Goal: Task Accomplishment & Management: Complete application form

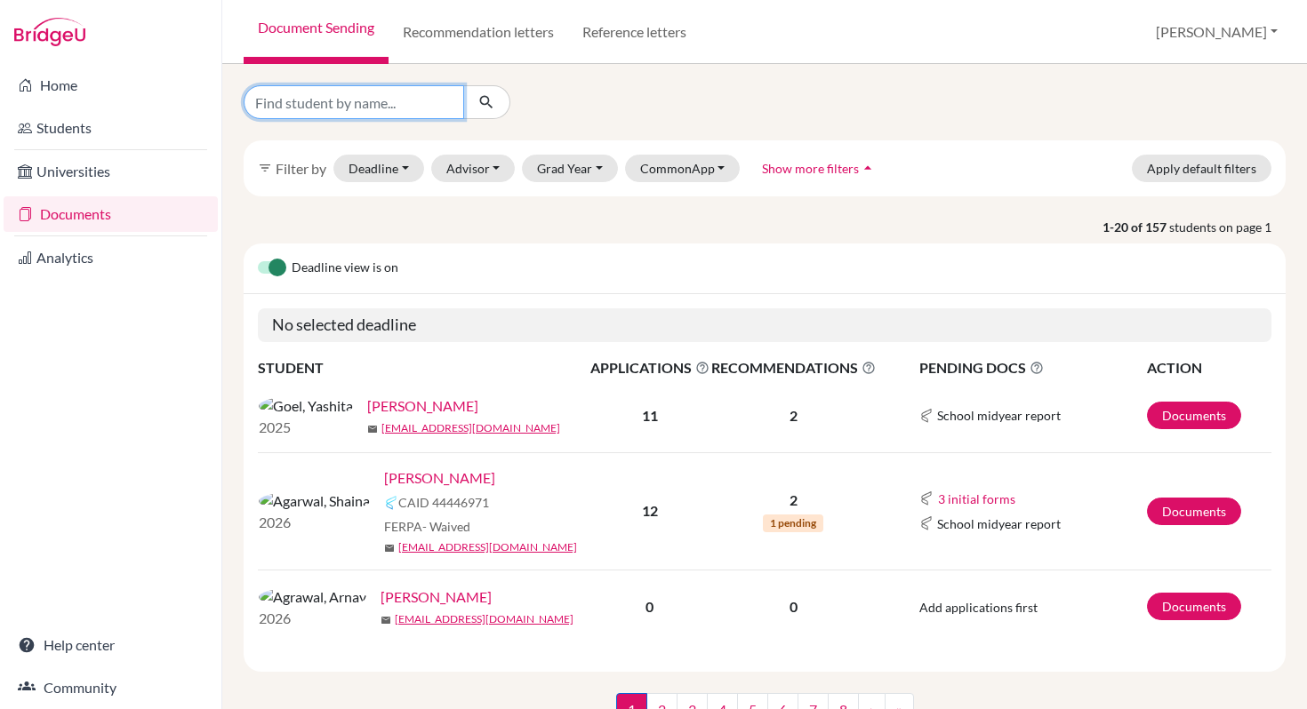
click at [321, 107] on input "Find student by name..." at bounding box center [354, 102] width 220 height 34
type input "[PERSON_NAME]"
click button "submit" at bounding box center [486, 102] width 47 height 34
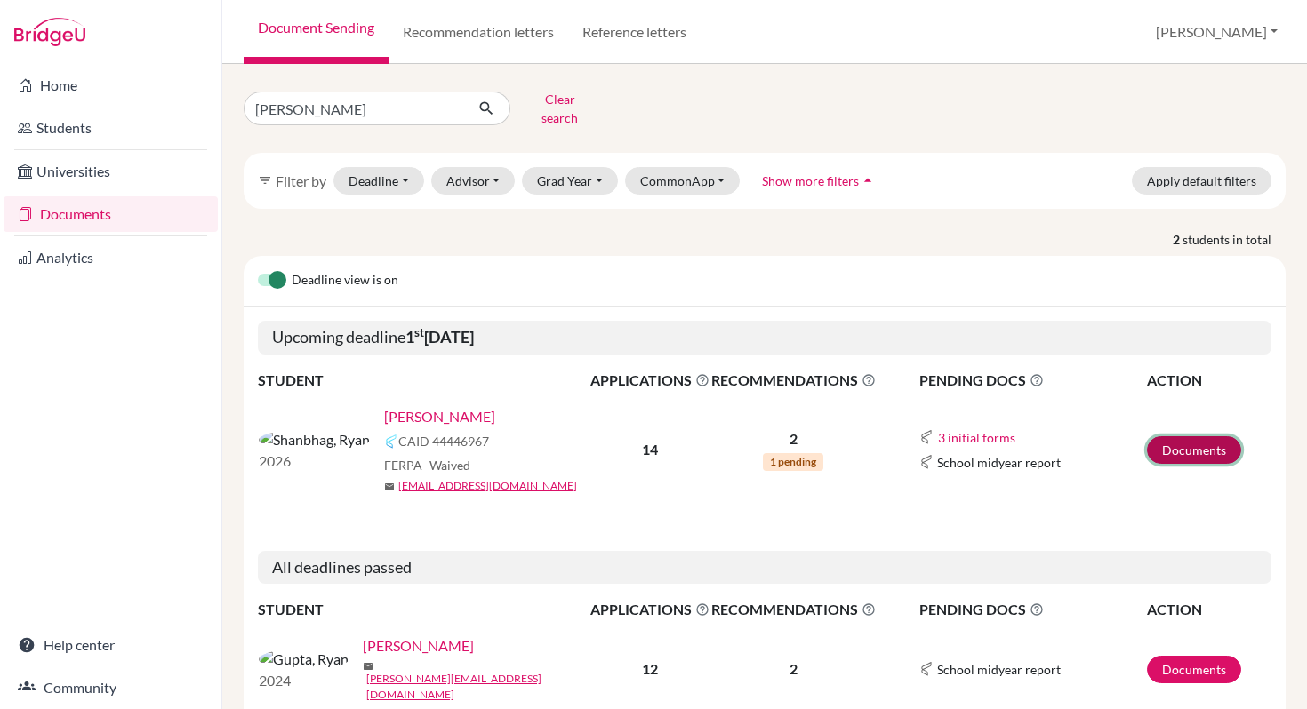
click at [1165, 447] on link "Documents" at bounding box center [1194, 450] width 94 height 28
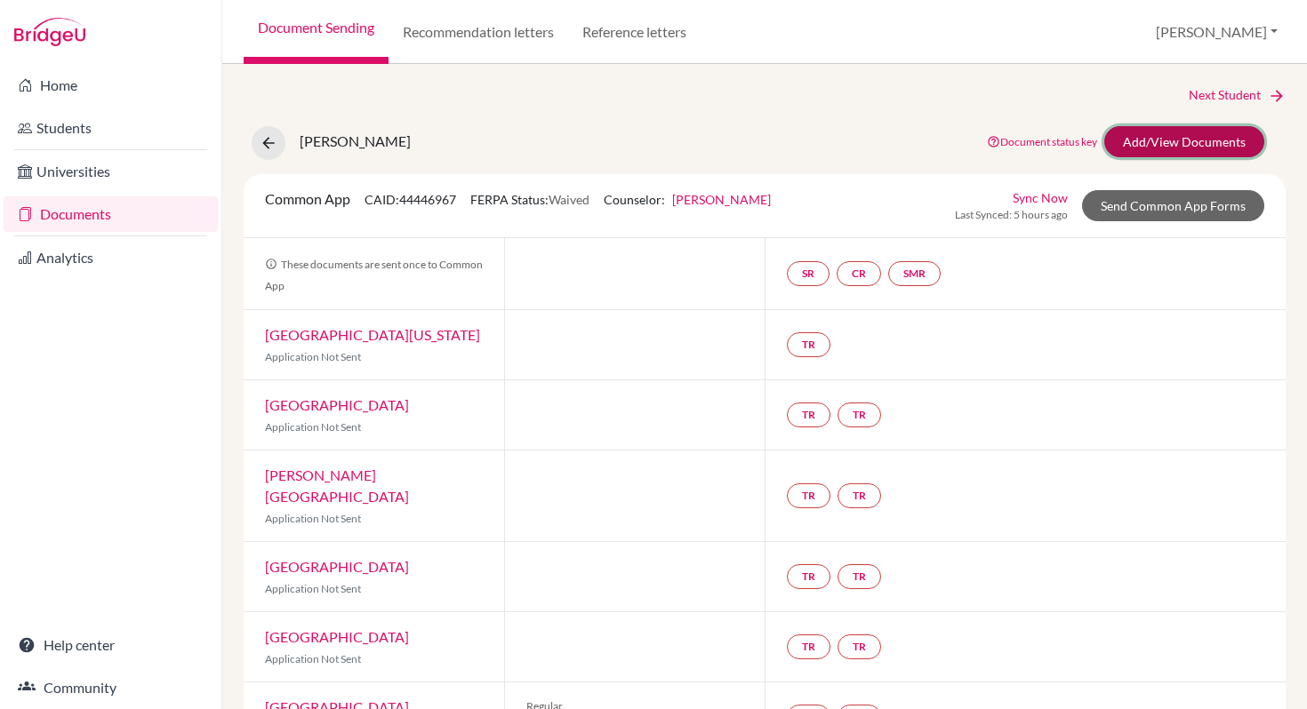
click at [1183, 140] on link "Add/View Documents" at bounding box center [1184, 141] width 160 height 31
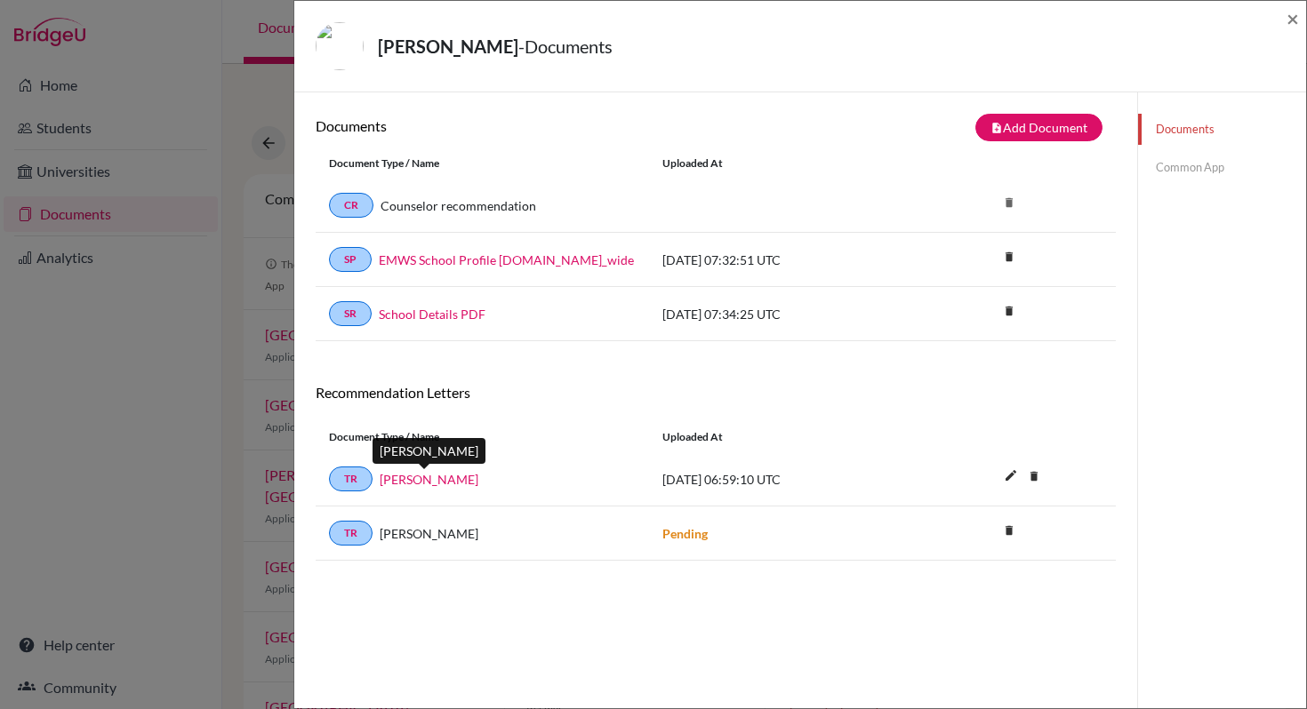
click at [430, 485] on link "Kanchan Thakur" at bounding box center [429, 479] width 99 height 19
click at [1159, 172] on link "Common App" at bounding box center [1222, 167] width 168 height 31
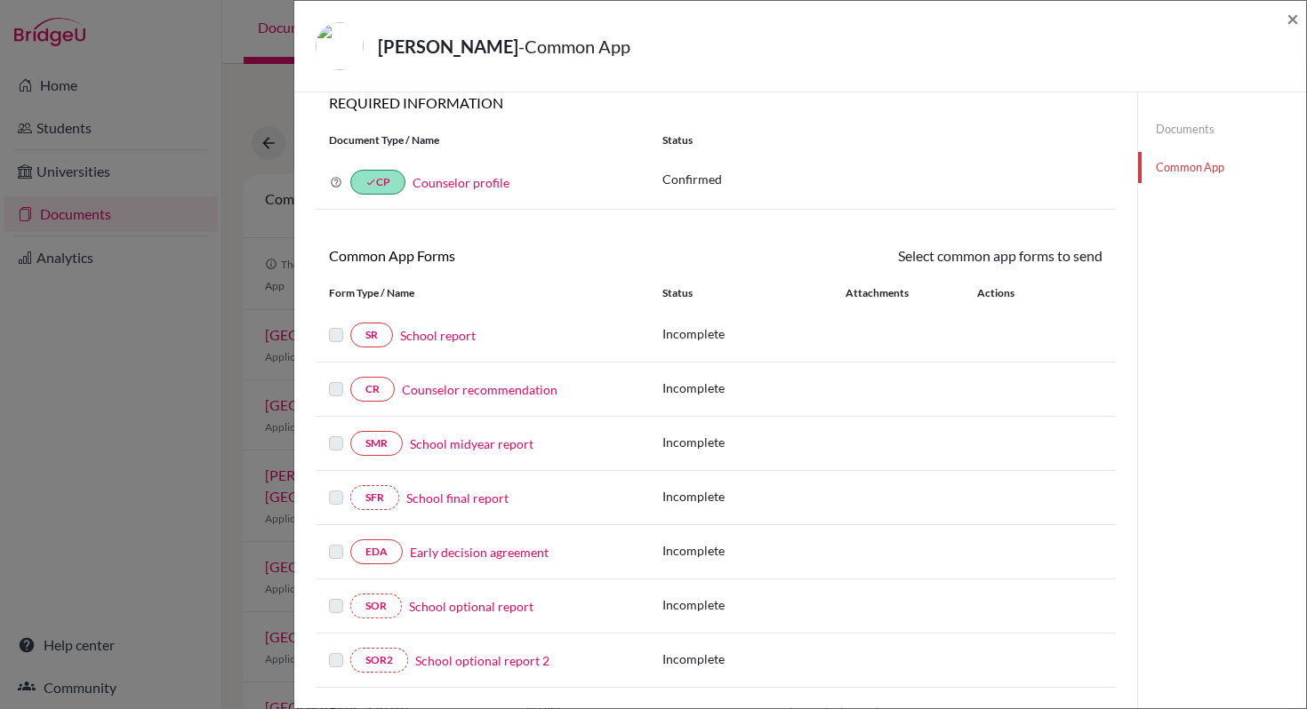
scroll to position [20, 0]
click at [457, 335] on link "School report" at bounding box center [438, 334] width 76 height 19
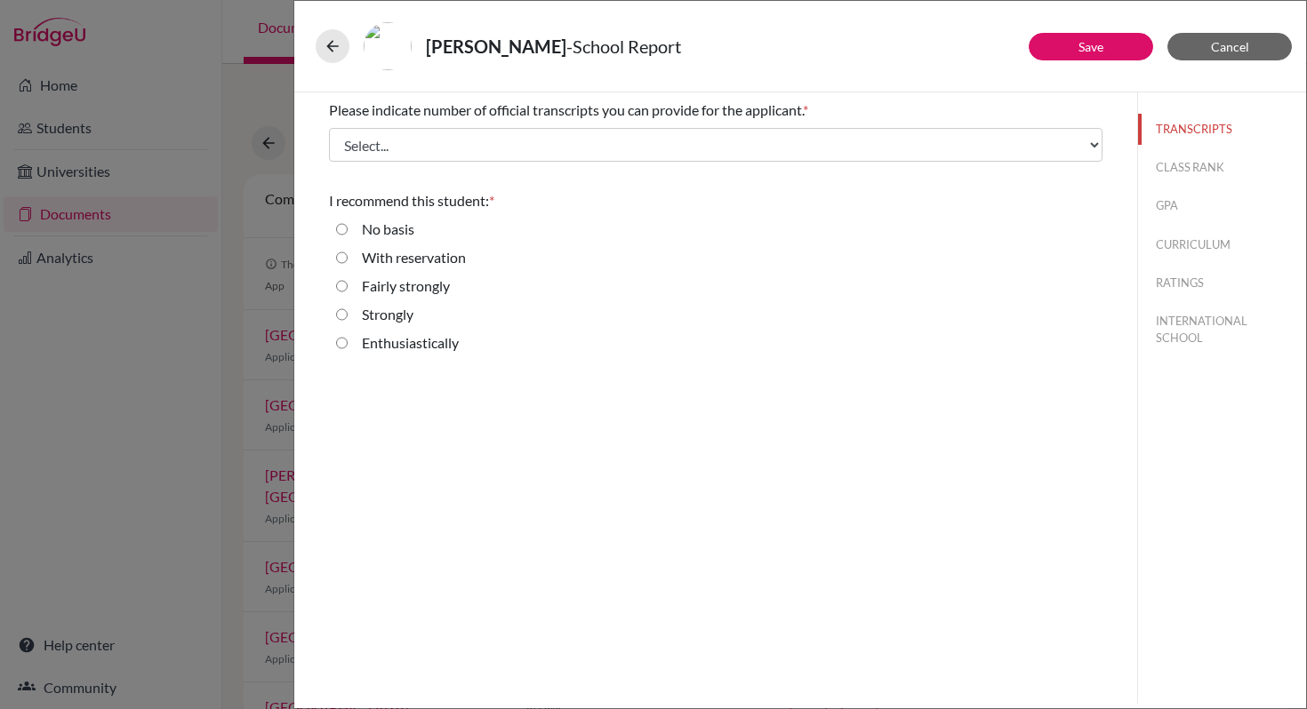
click at [416, 343] on label "Enthusiastically" at bounding box center [410, 342] width 97 height 21
click at [348, 343] on input "Enthusiastically" at bounding box center [342, 342] width 12 height 21
radio input "true"
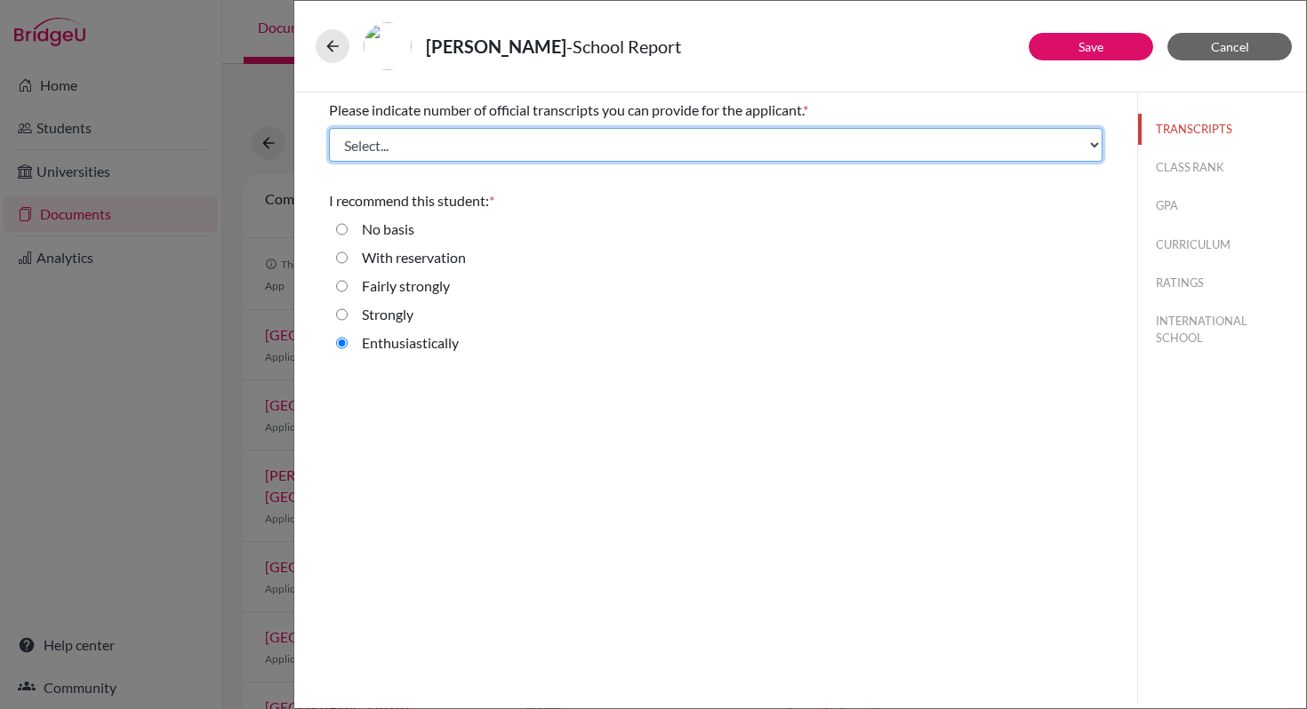
click at [1098, 149] on select "Select... 1 2 3 4" at bounding box center [715, 145] width 773 height 34
select select "1"
click at [329, 128] on select "Select... 1 2 3 4" at bounding box center [715, 145] width 773 height 34
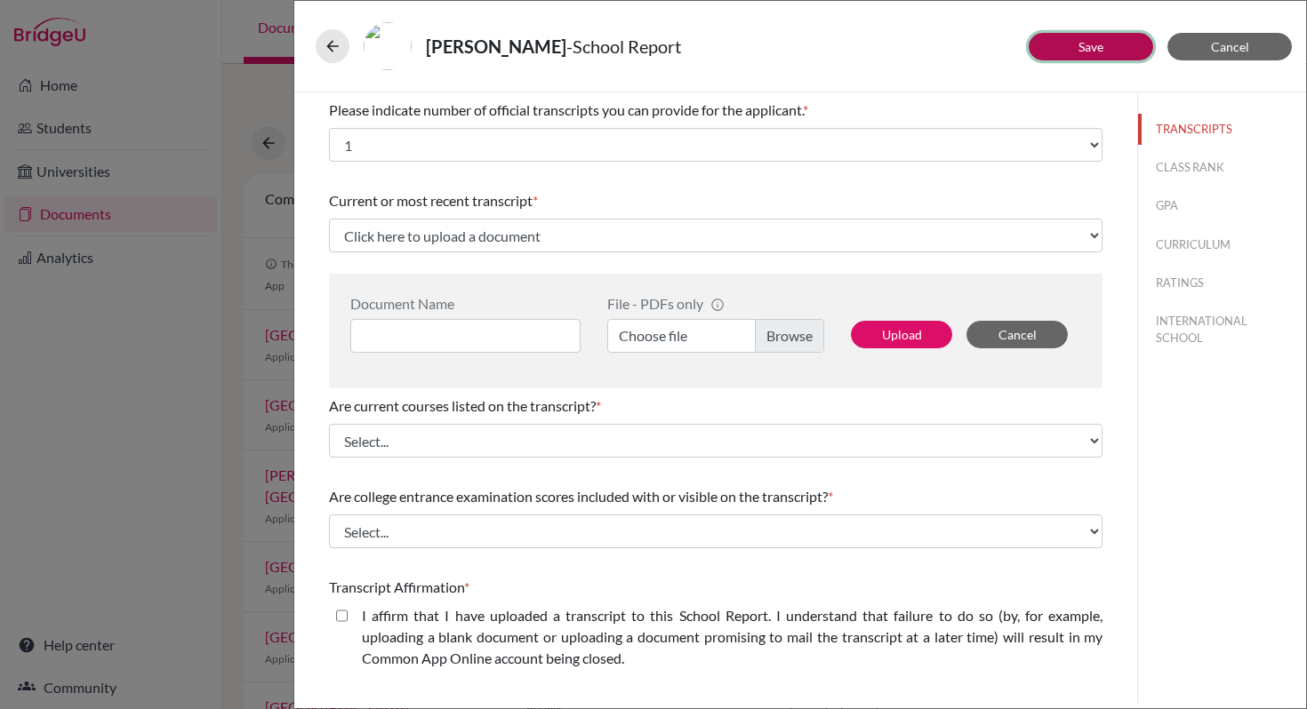
click at [1061, 51] on button "Save" at bounding box center [1090, 47] width 124 height 28
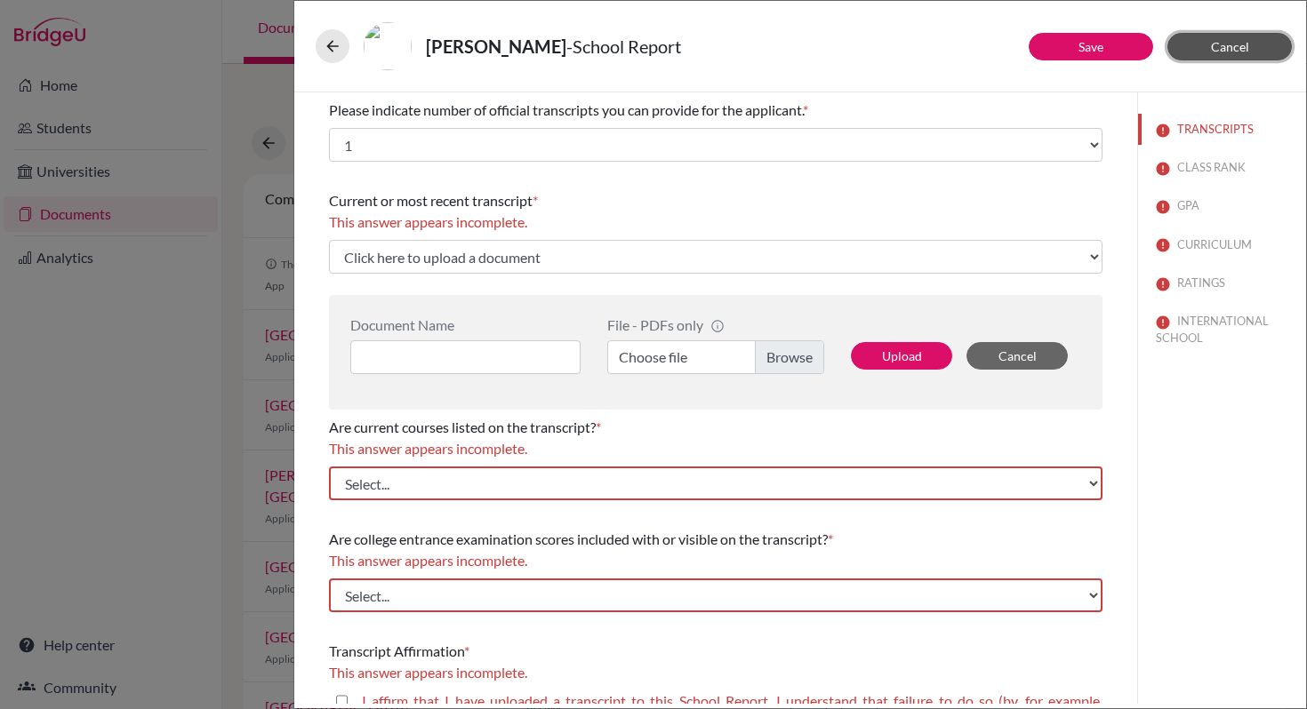
click at [1197, 44] on button "Cancel" at bounding box center [1229, 47] width 124 height 28
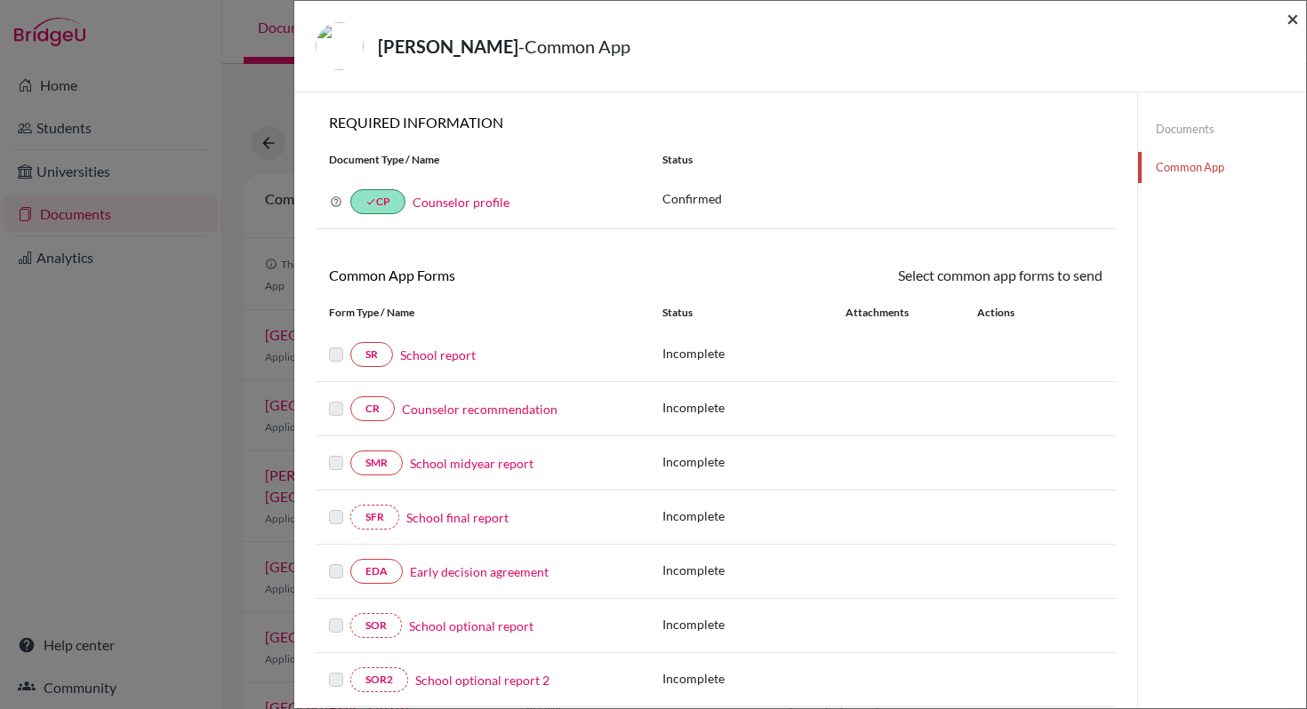
click at [1295, 24] on span "×" at bounding box center [1292, 18] width 12 height 26
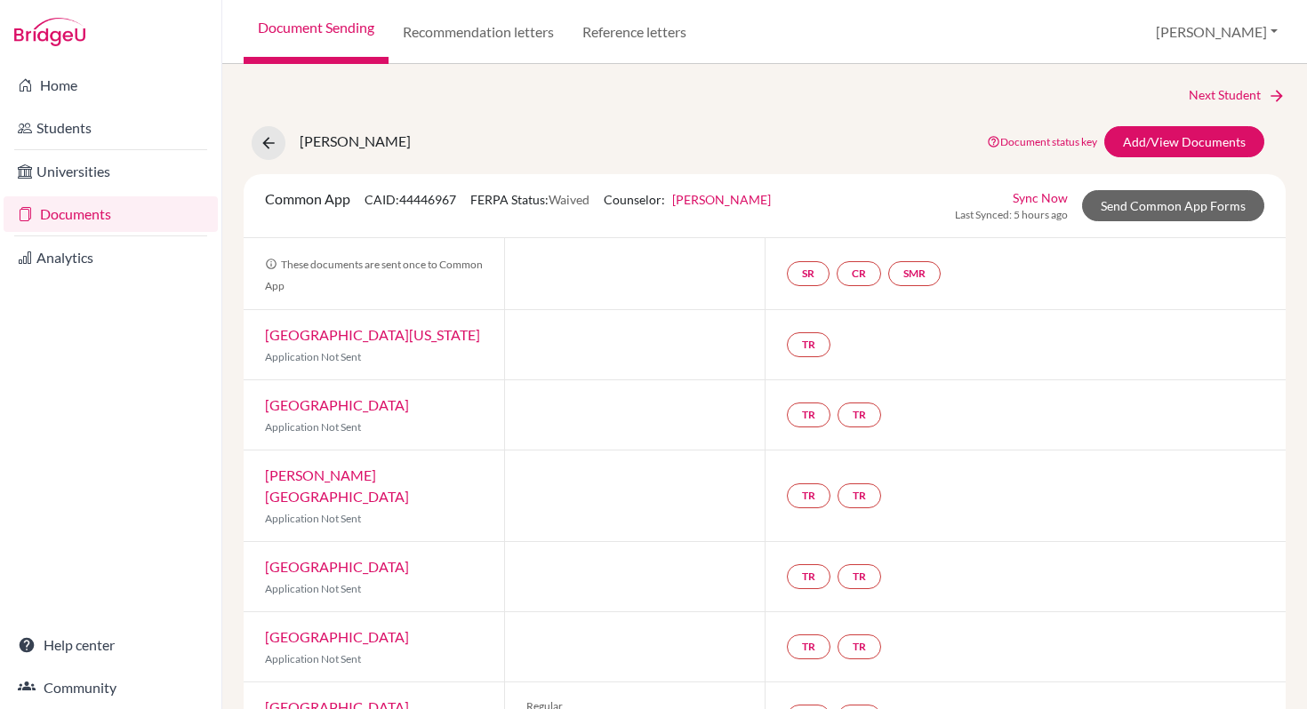
drag, startPoint x: 74, startPoint y: 210, endPoint x: 86, endPoint y: 208, distance: 12.6
click at [74, 210] on link "Documents" at bounding box center [111, 214] width 214 height 36
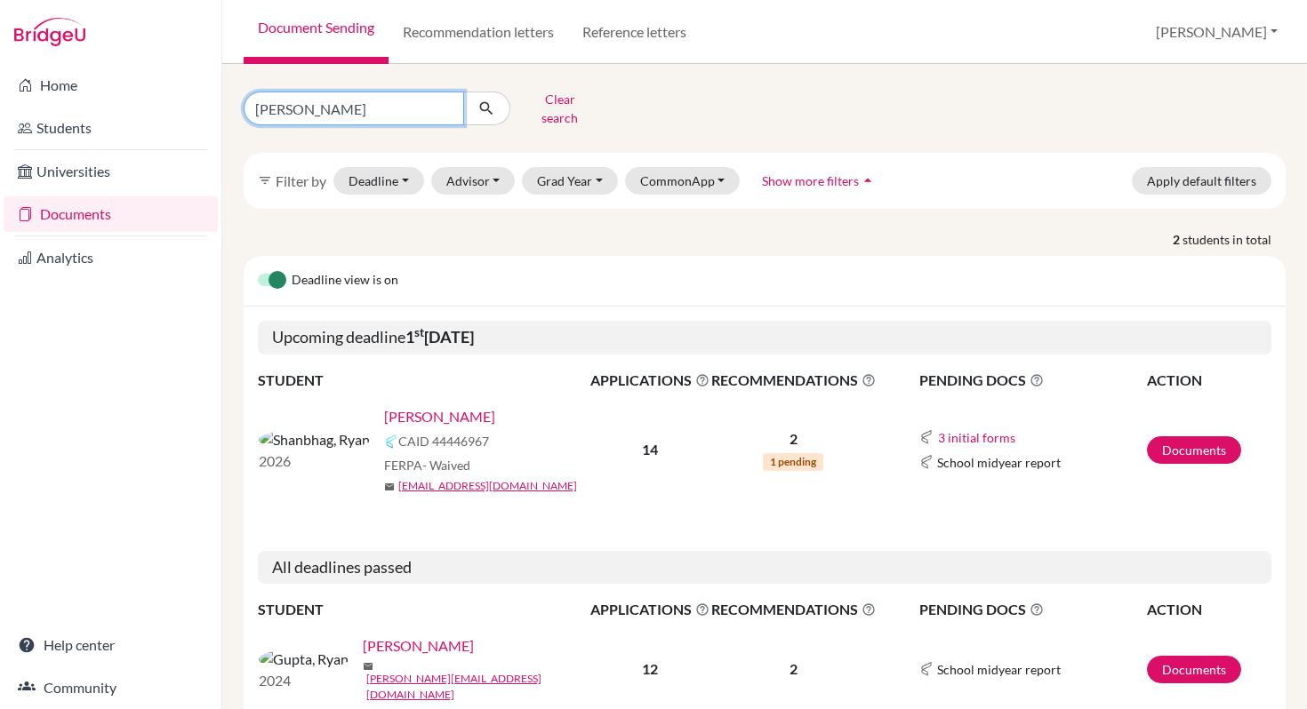
drag, startPoint x: 325, startPoint y: 108, endPoint x: 257, endPoint y: 103, distance: 68.7
click at [257, 103] on input "[PERSON_NAME]" at bounding box center [354, 109] width 220 height 34
type input "Aaditya"
click at [487, 108] on icon "submit" at bounding box center [486, 109] width 18 height 18
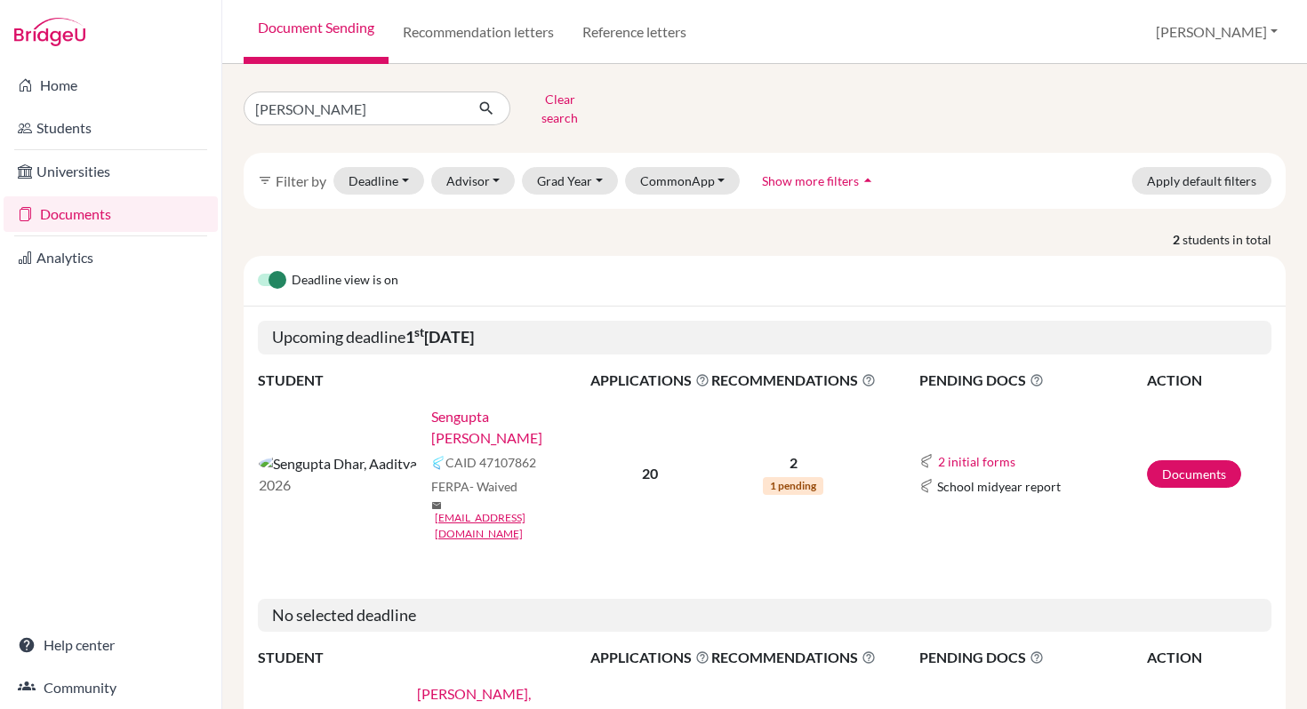
click at [431, 409] on link "Sengupta Dhar, Aaditya" at bounding box center [516, 427] width 171 height 43
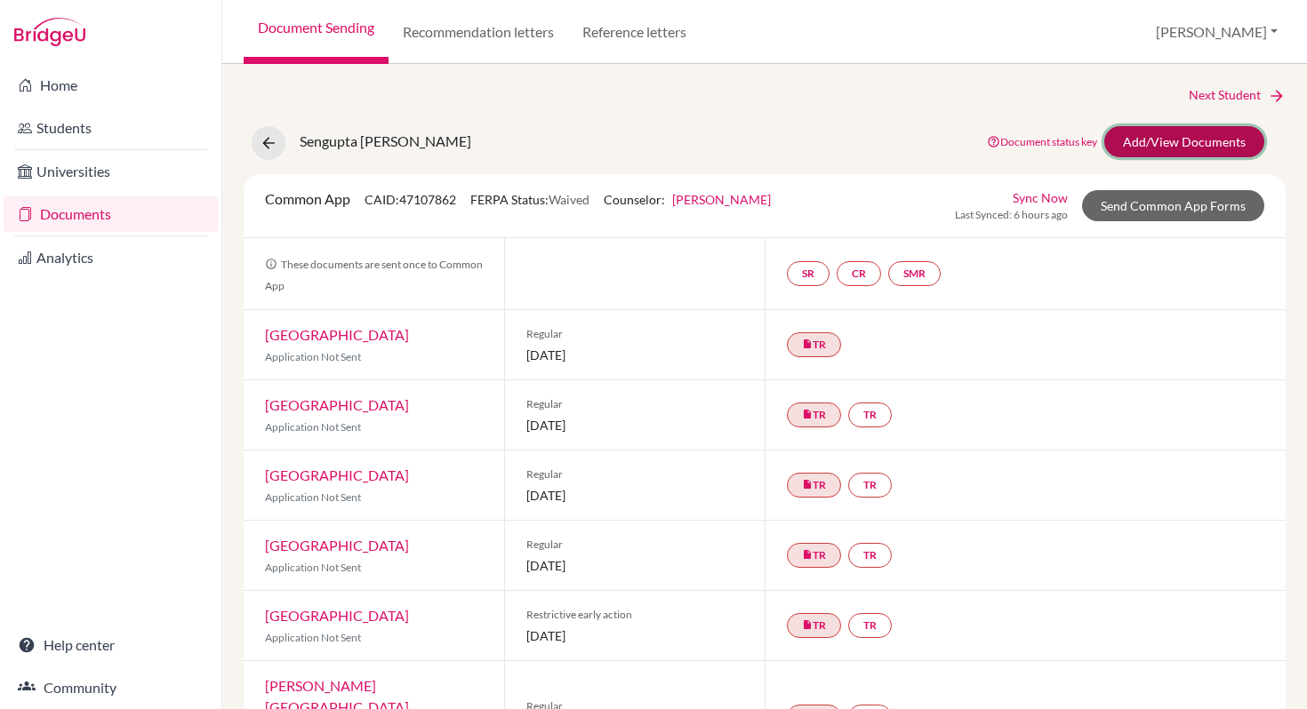
click at [1128, 151] on link "Add/View Documents" at bounding box center [1184, 141] width 160 height 31
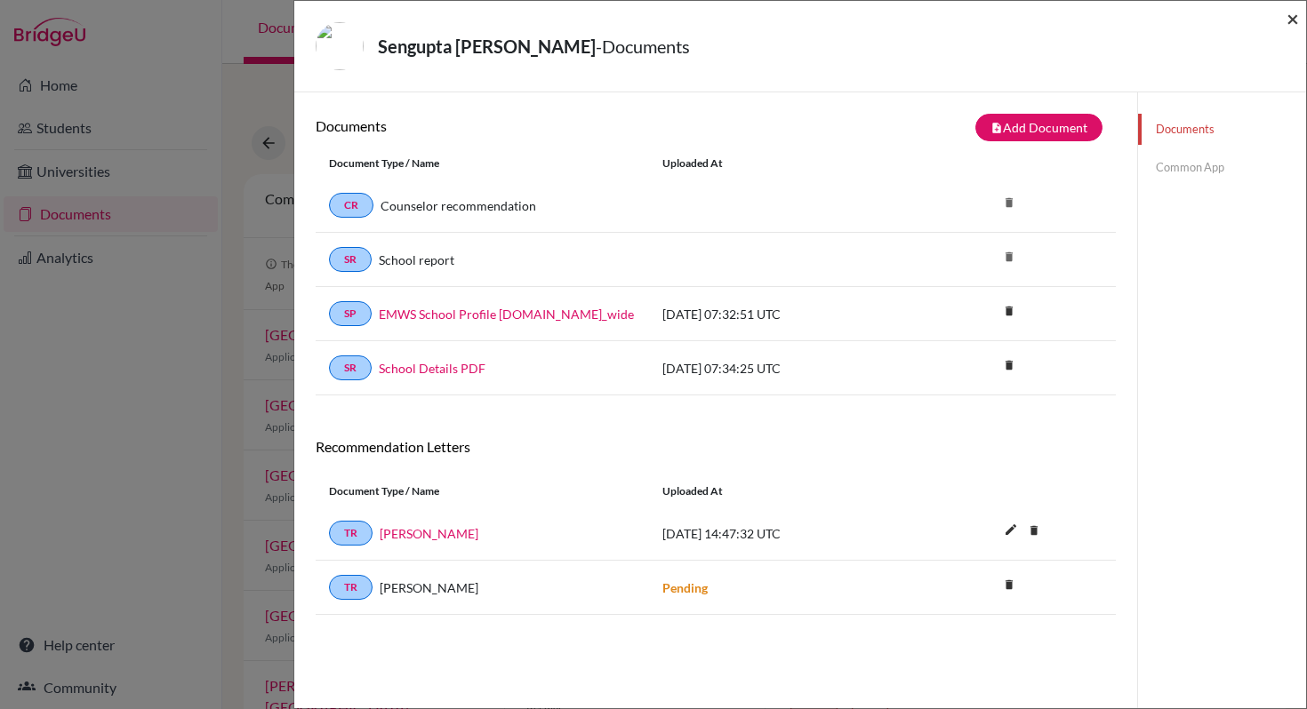
click at [1291, 17] on span "×" at bounding box center [1292, 18] width 12 height 26
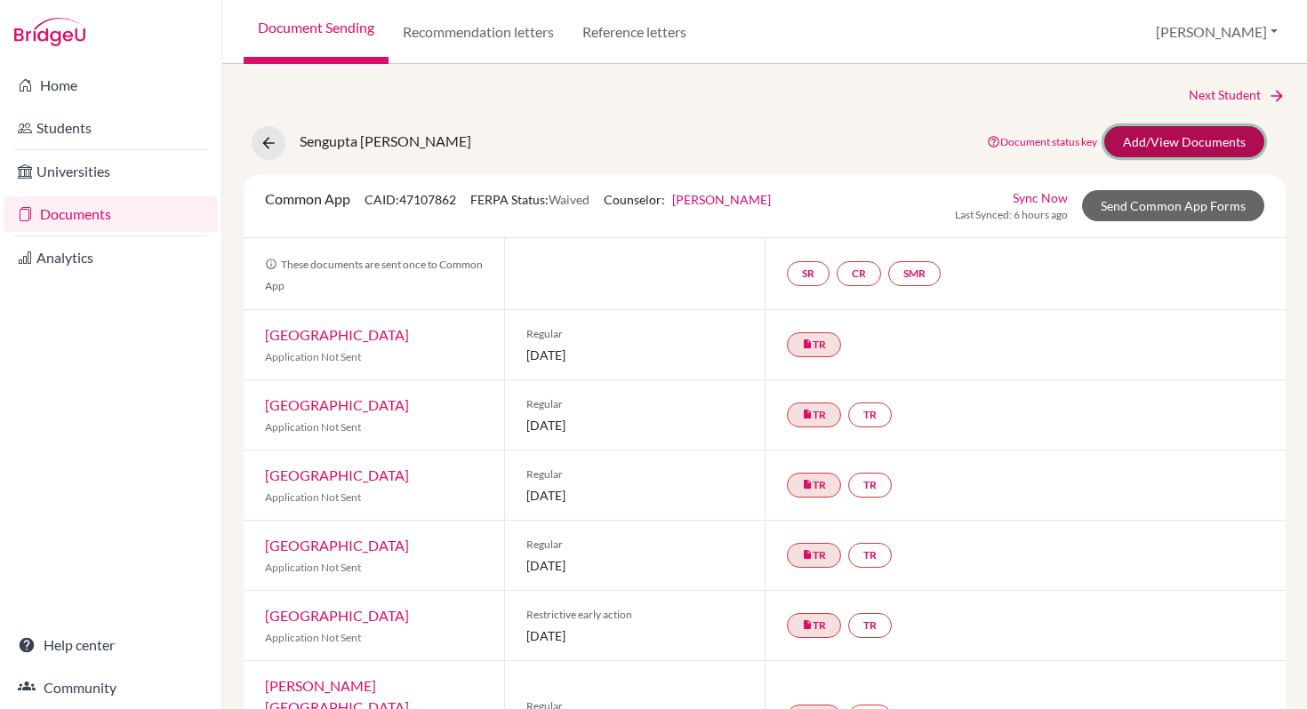
click at [1177, 148] on link "Add/View Documents" at bounding box center [1184, 141] width 160 height 31
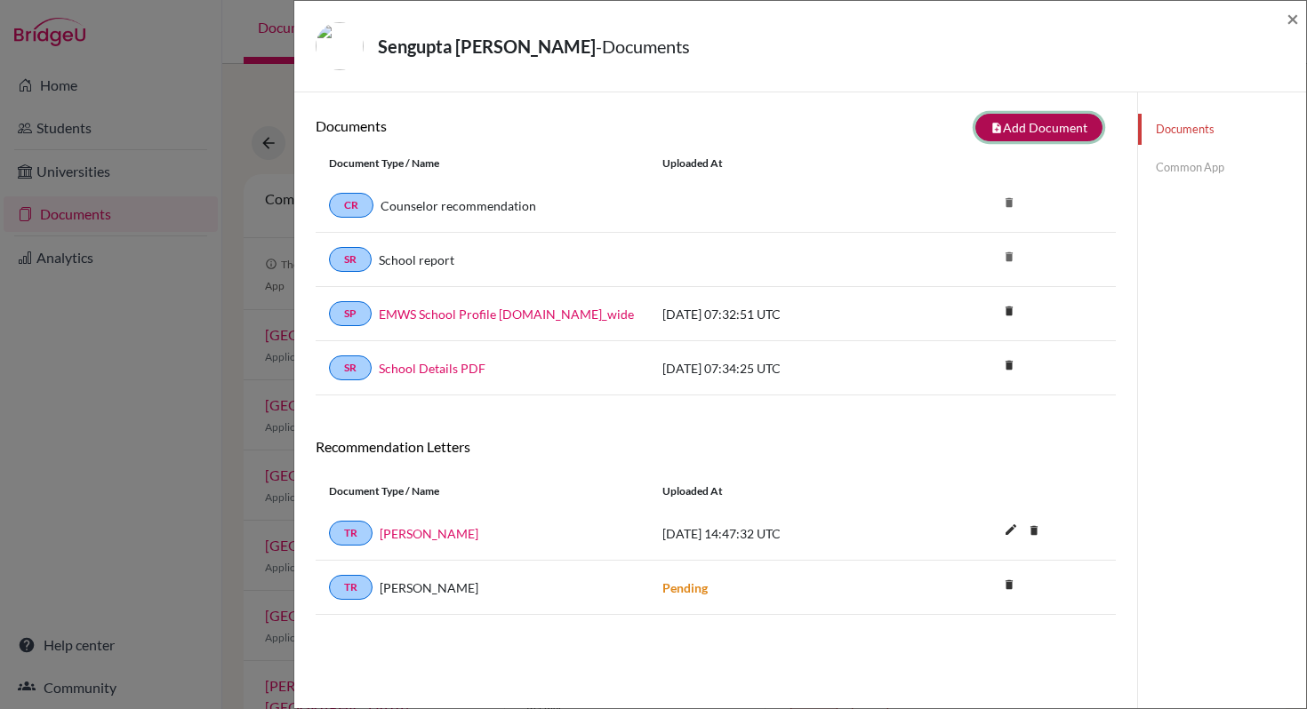
click at [1063, 136] on button "note_add Add Document" at bounding box center [1038, 128] width 127 height 28
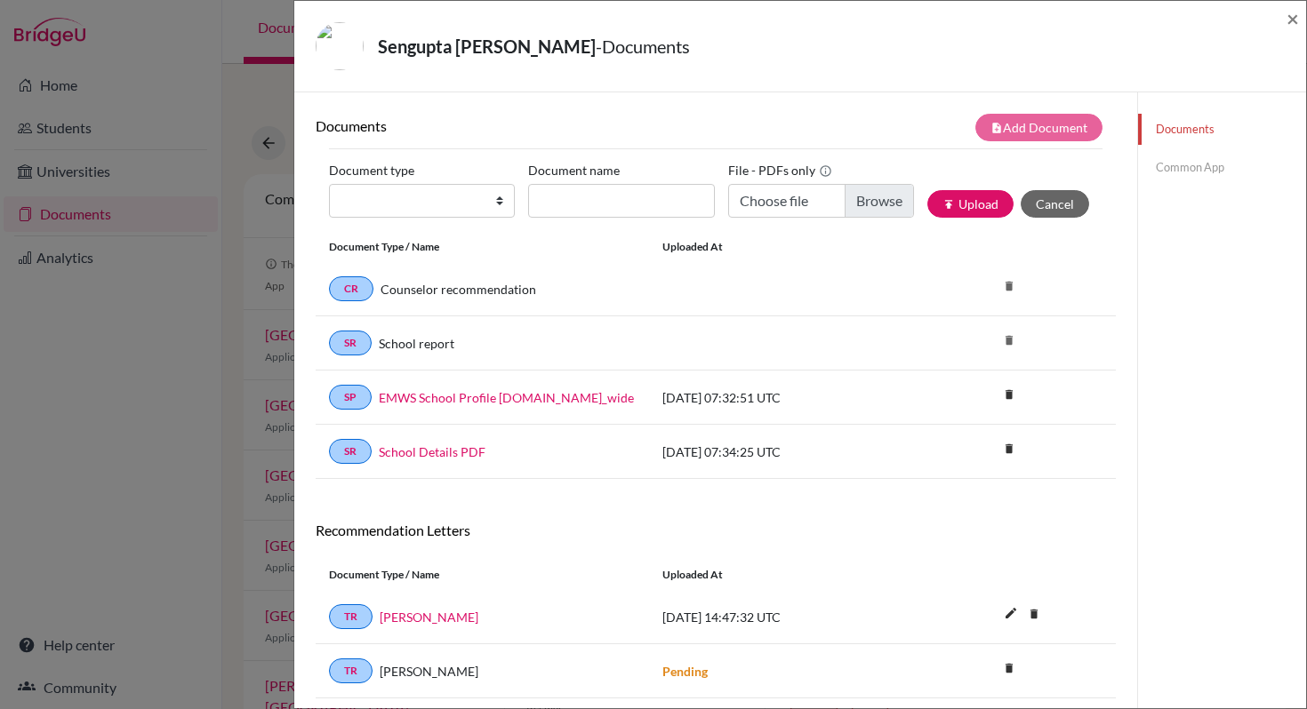
click at [1149, 165] on link "Common App" at bounding box center [1222, 167] width 168 height 31
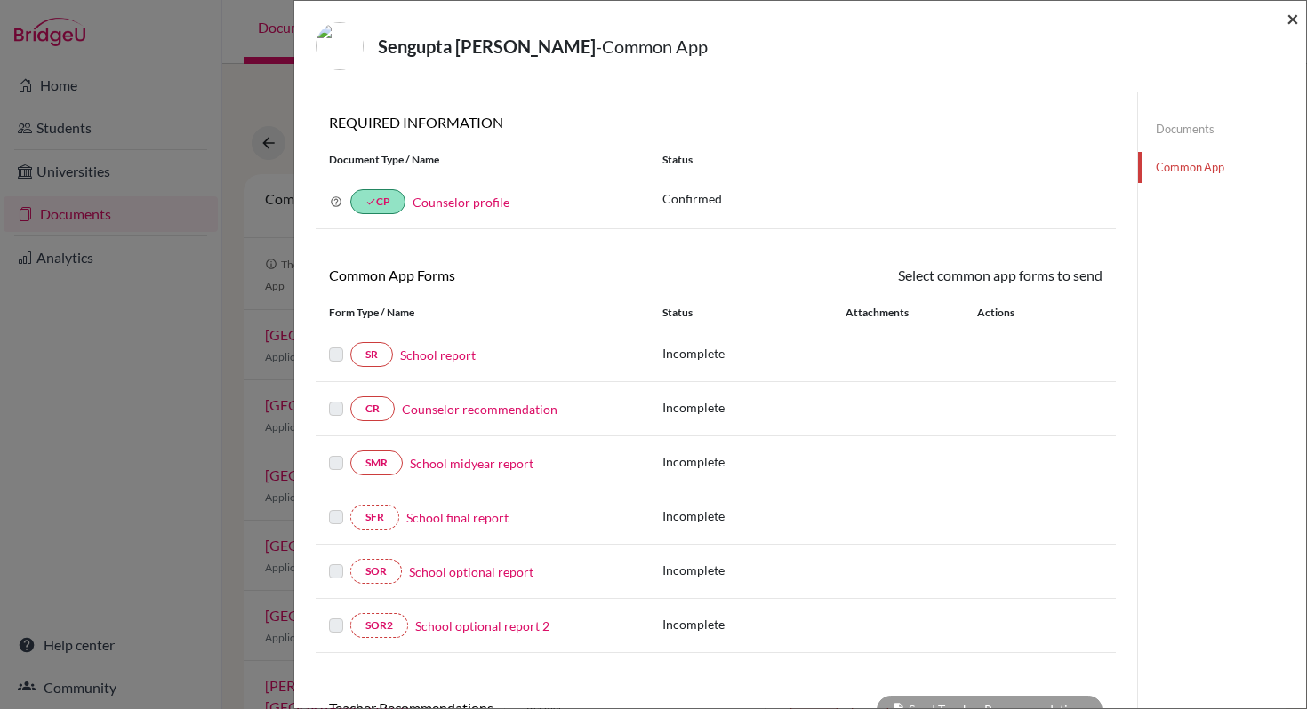
click at [1295, 23] on span "×" at bounding box center [1292, 18] width 12 height 26
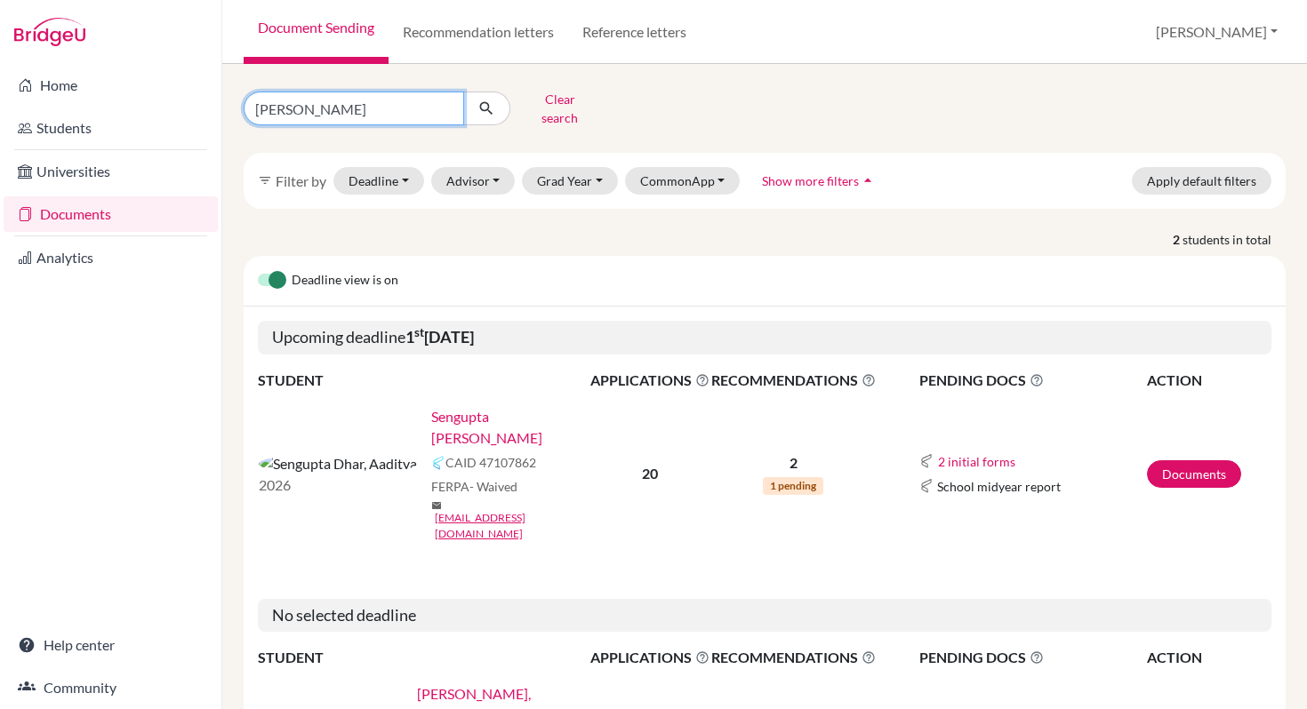
drag, startPoint x: 332, startPoint y: 106, endPoint x: 232, endPoint y: 101, distance: 99.7
click at [232, 101] on div "Aaditya Clear search" at bounding box center [408, 108] width 356 height 46
type input "Zara"
click button "submit" at bounding box center [486, 109] width 47 height 34
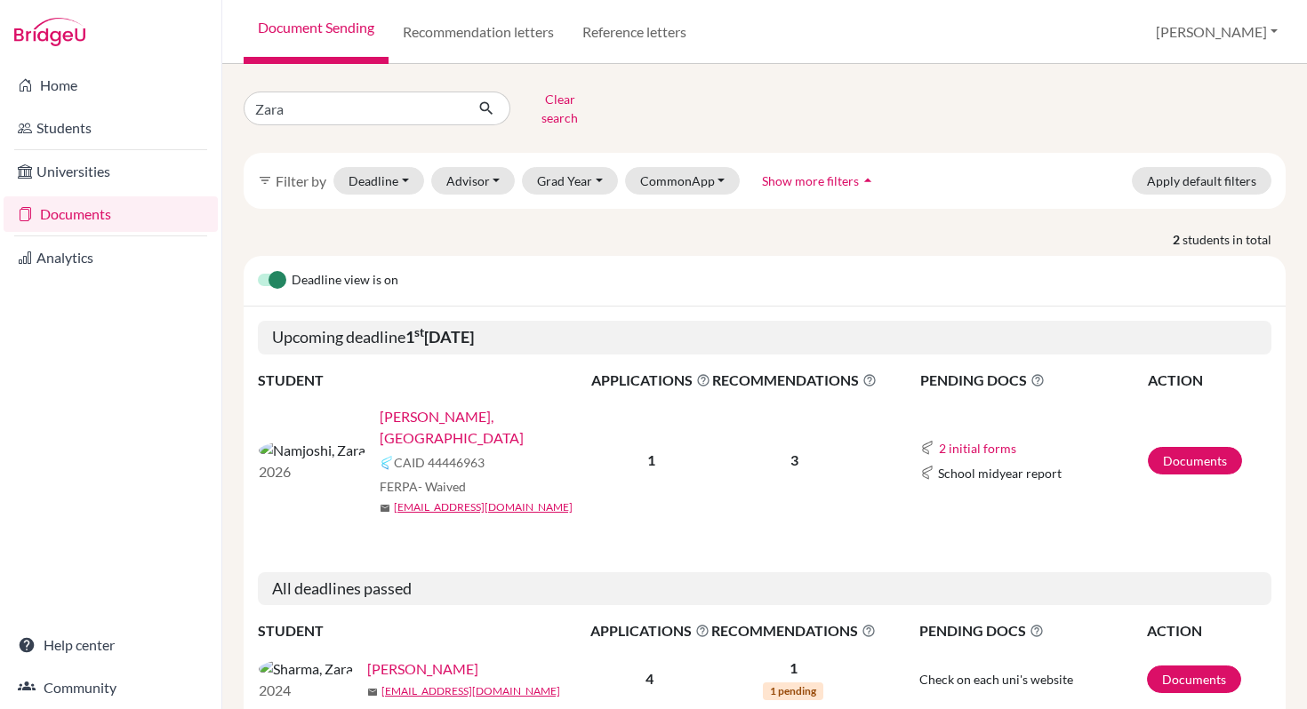
click at [380, 411] on link "[PERSON_NAME], [GEOGRAPHIC_DATA]" at bounding box center [491, 427] width 223 height 43
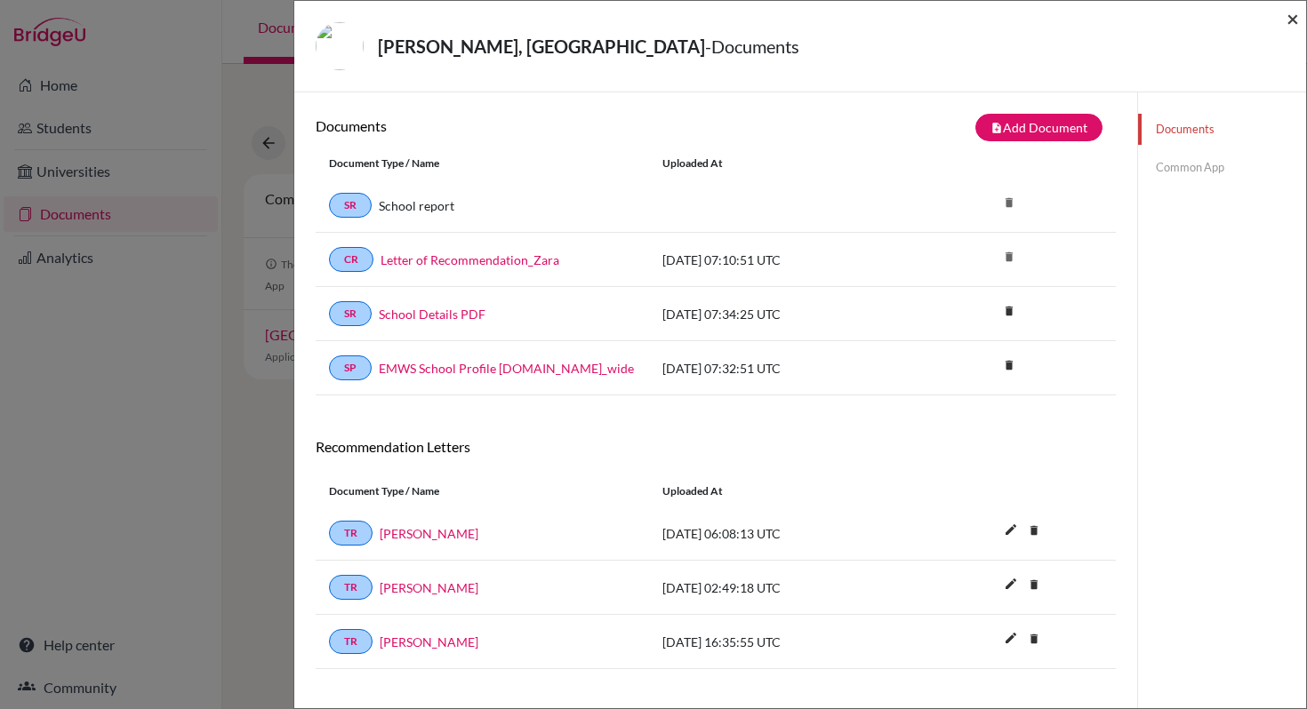
click at [1289, 20] on span "×" at bounding box center [1292, 18] width 12 height 26
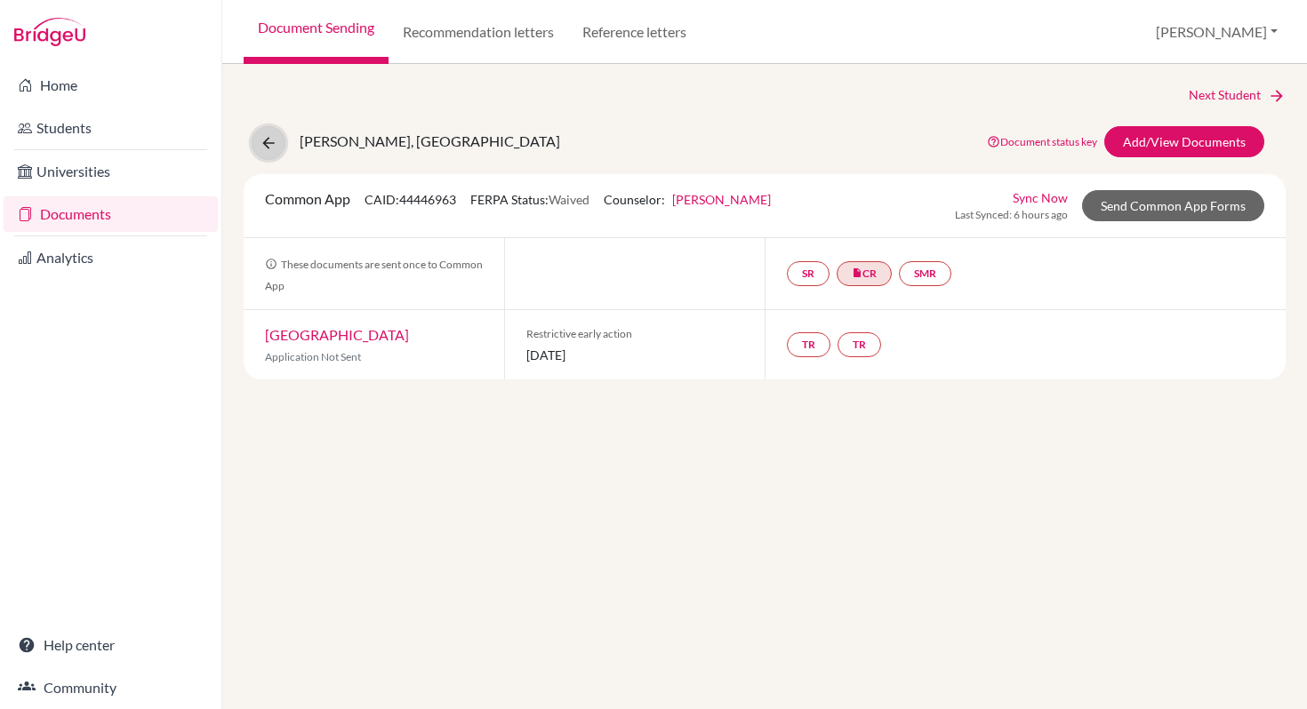
click at [260, 148] on icon at bounding box center [269, 143] width 18 height 18
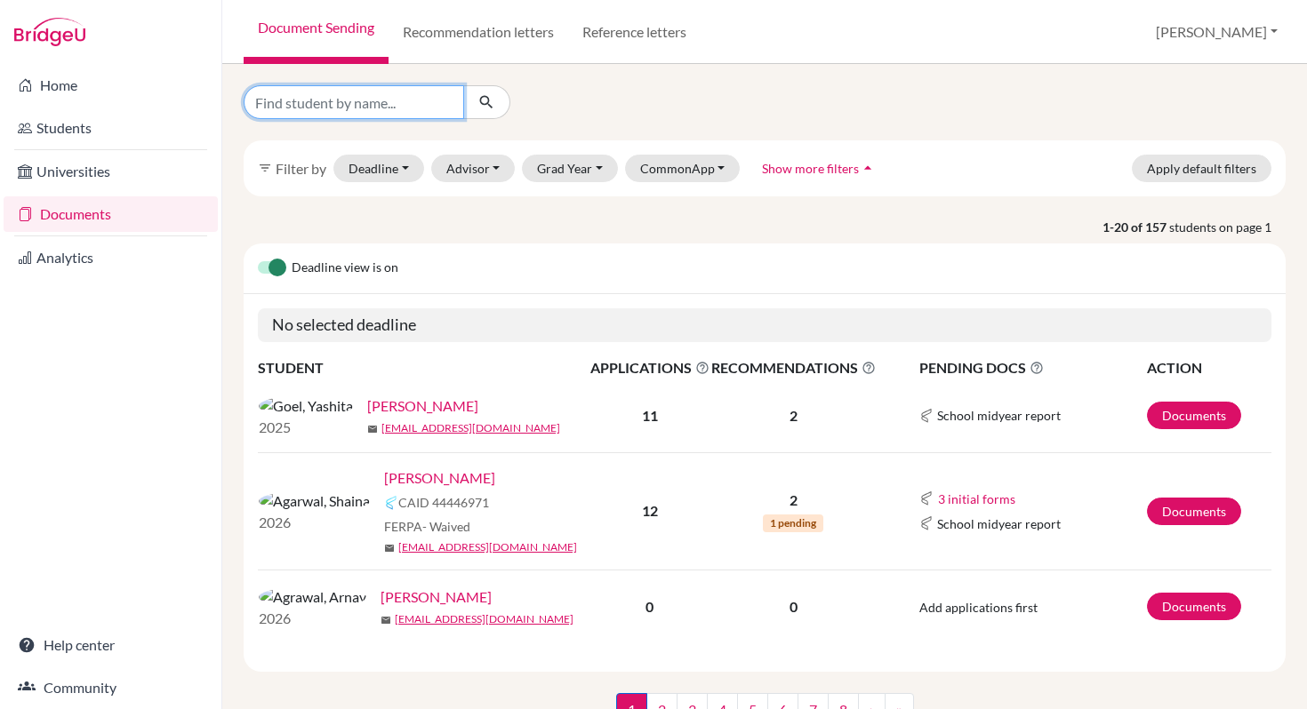
click at [330, 106] on input "Find student by name..." at bounding box center [354, 102] width 220 height 34
type input "Ziya"
click button "submit" at bounding box center [486, 102] width 47 height 34
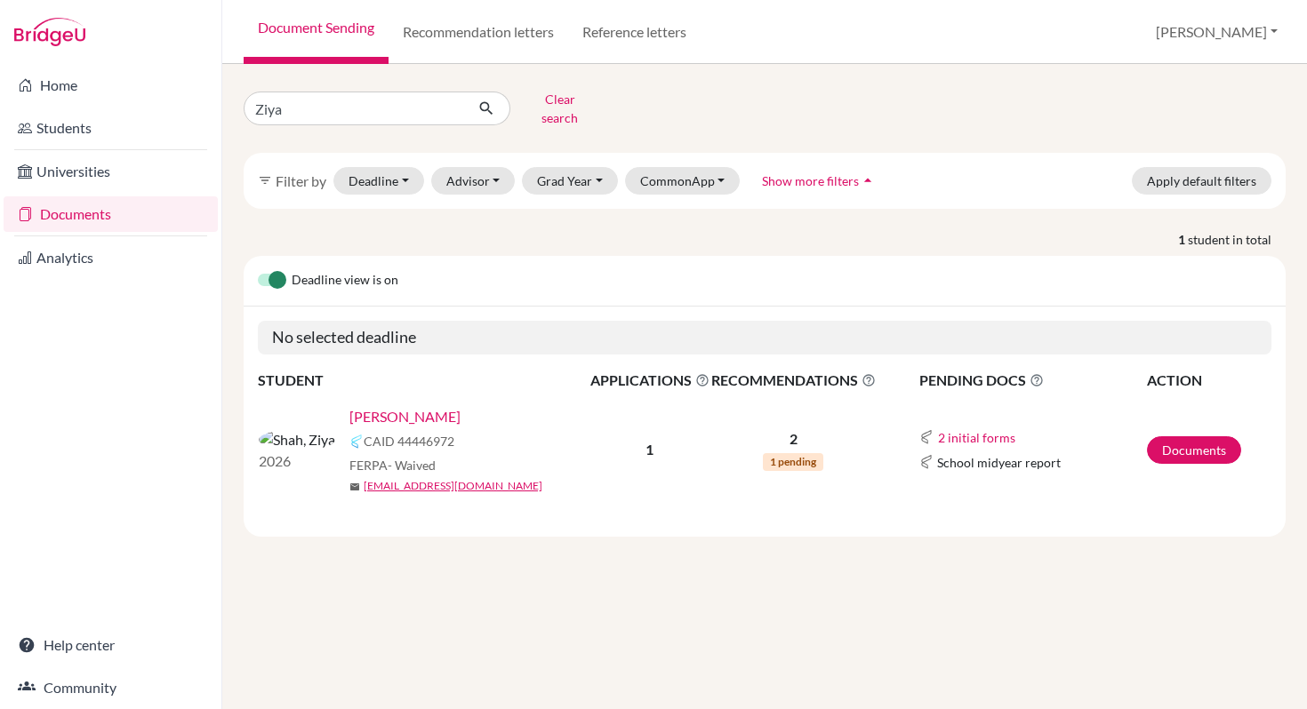
click at [349, 408] on link "Shah, Ziya" at bounding box center [404, 416] width 111 height 21
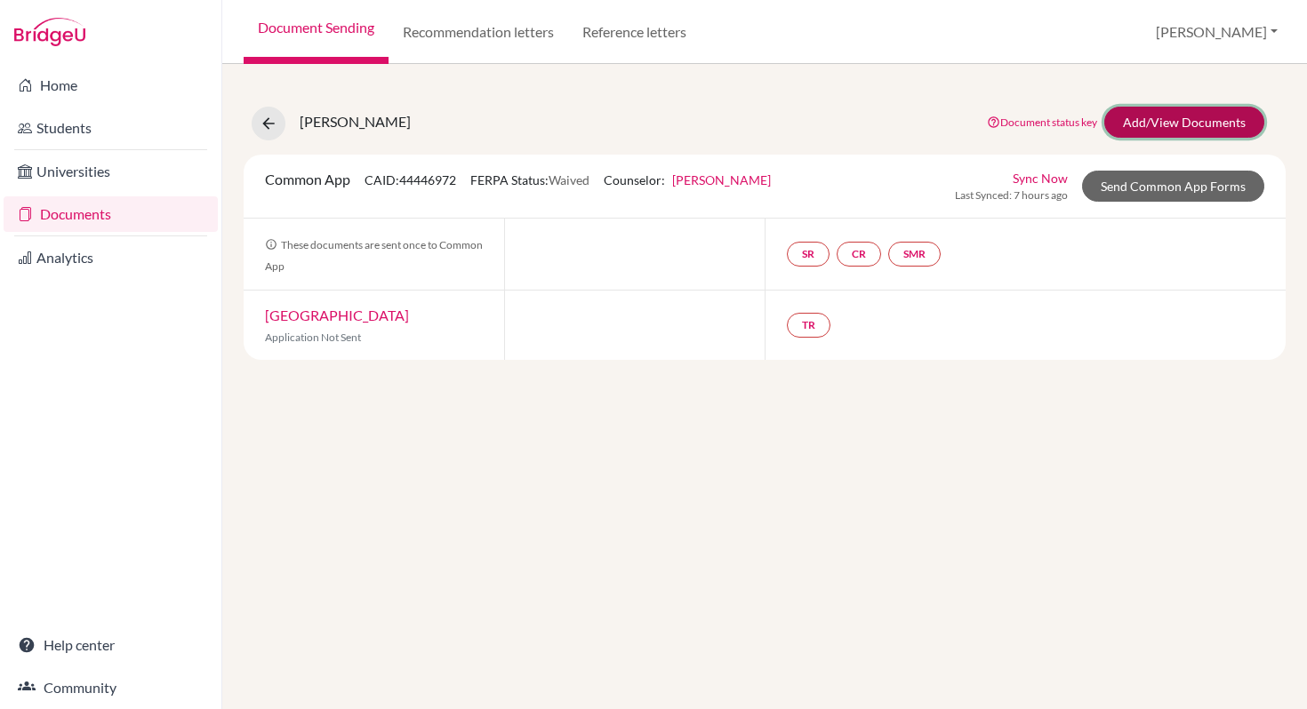
click at [1132, 128] on link "Add/View Documents" at bounding box center [1184, 122] width 160 height 31
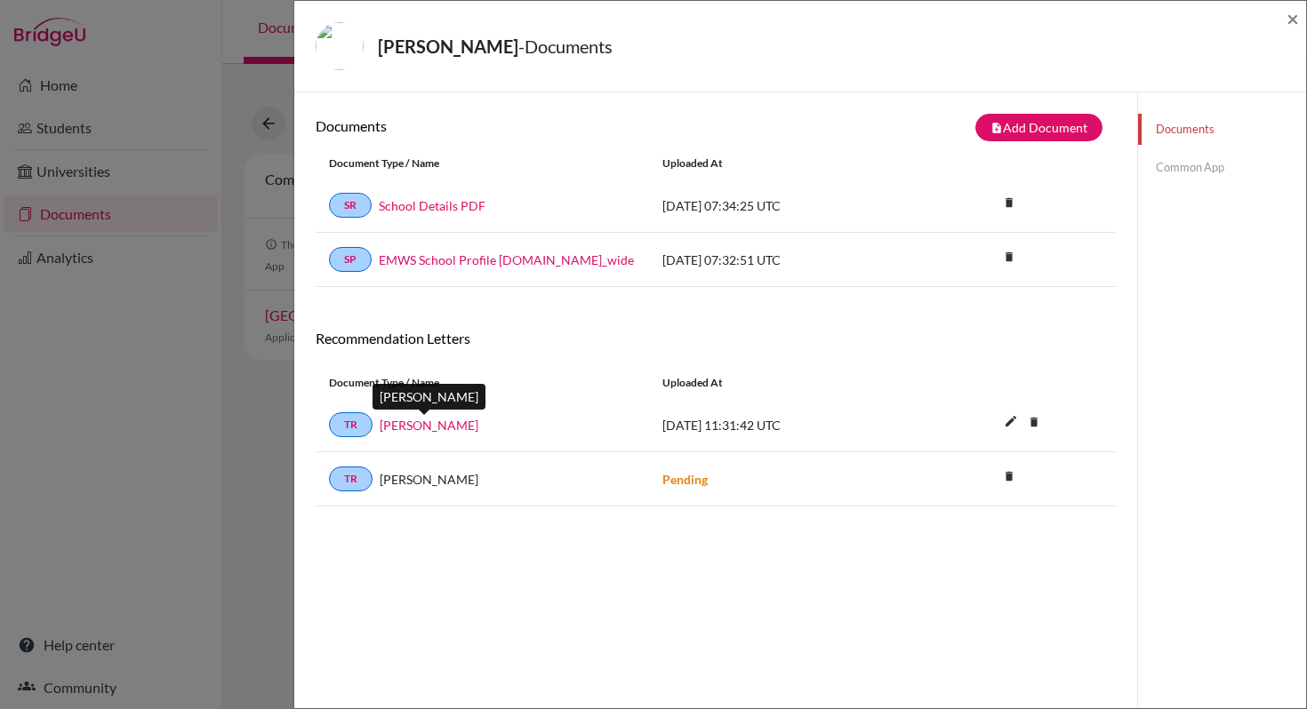
click at [426, 431] on link "Kanchan Thakur" at bounding box center [429, 425] width 99 height 19
click at [1293, 19] on span "×" at bounding box center [1292, 18] width 12 height 26
click at [1293, 20] on span "×" at bounding box center [1292, 18] width 12 height 26
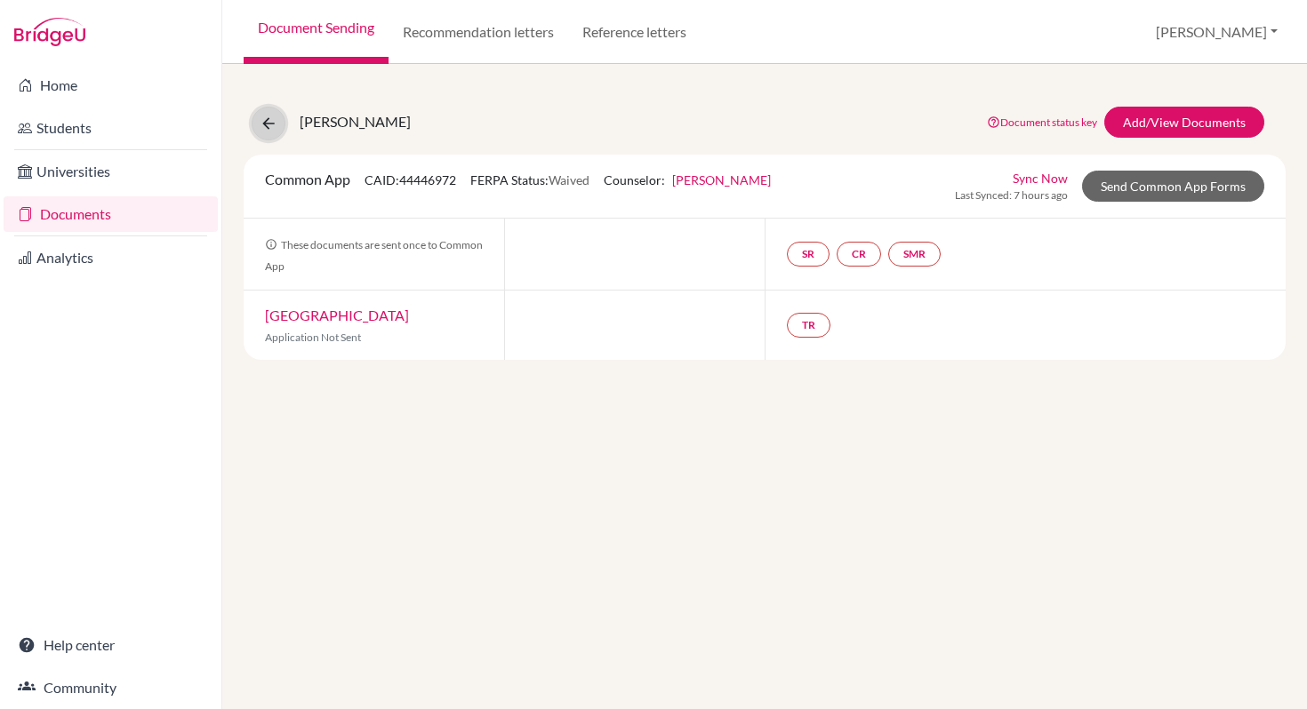
click at [270, 132] on icon at bounding box center [269, 124] width 18 height 18
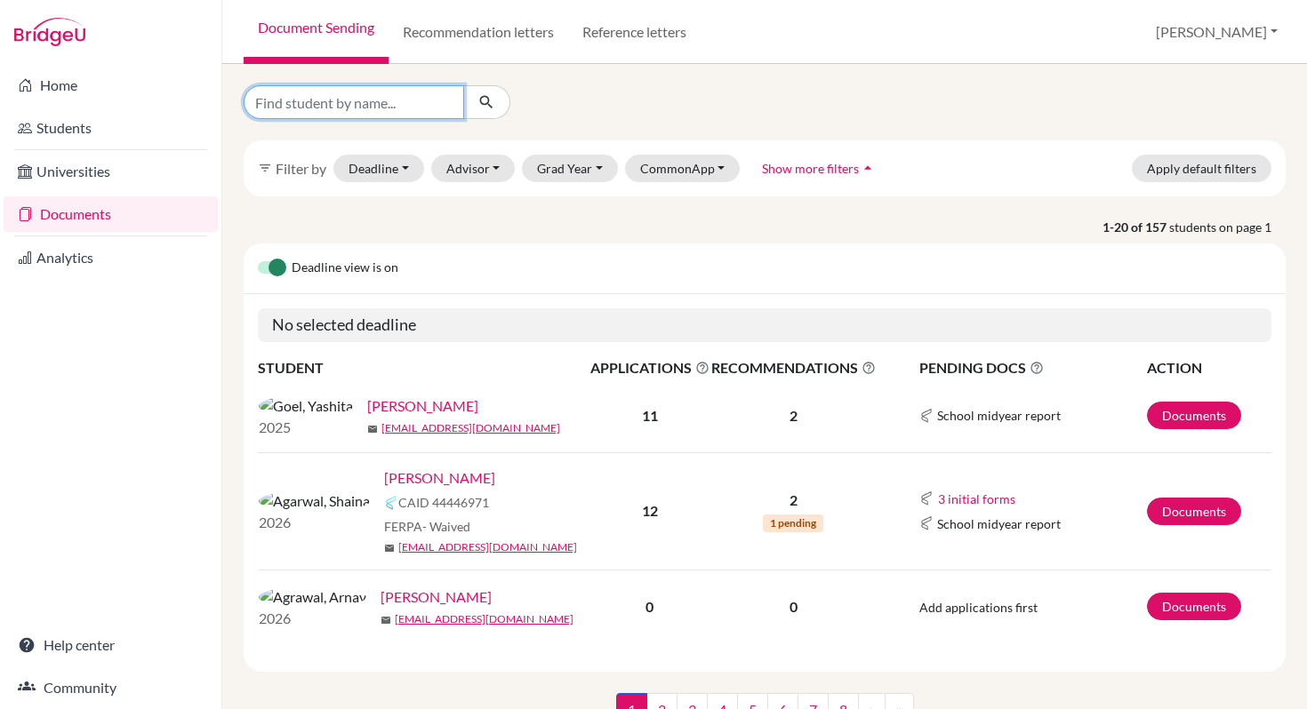
click at [333, 100] on input "Find student by name..." at bounding box center [354, 102] width 220 height 34
type input "Shaina"
click button "submit" at bounding box center [486, 102] width 47 height 34
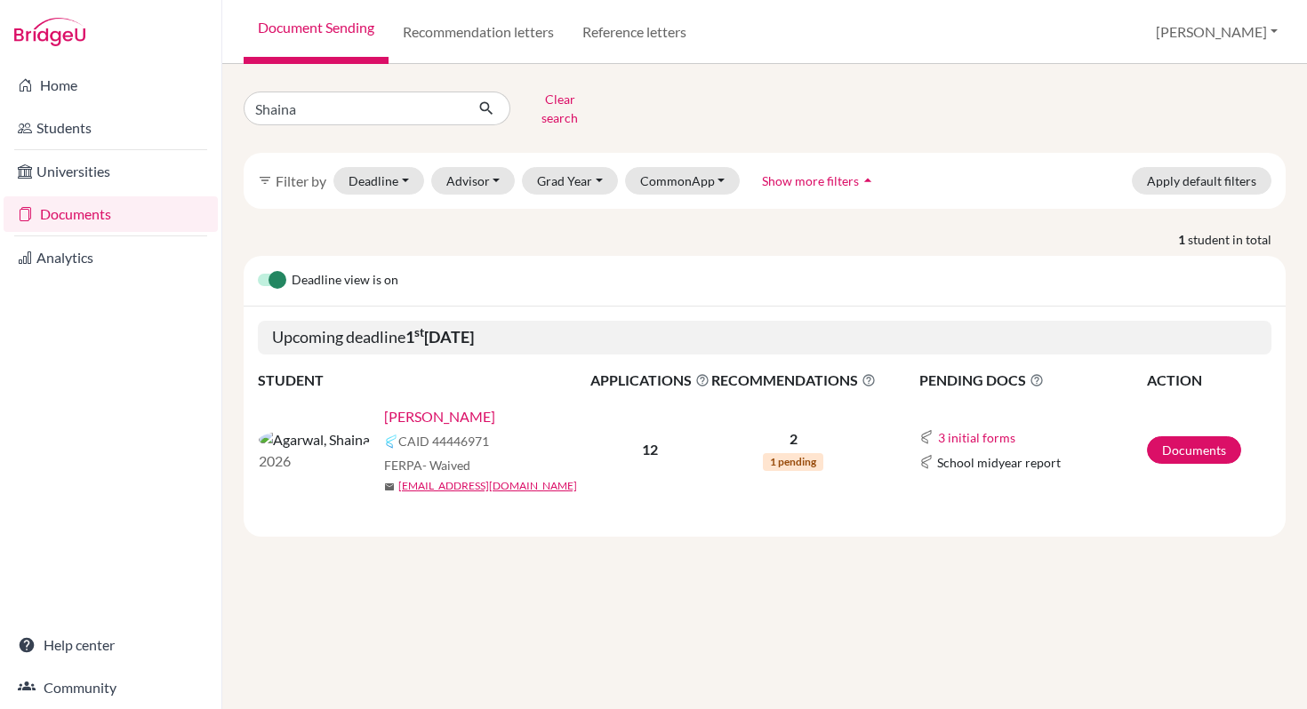
click at [396, 406] on link "[PERSON_NAME]" at bounding box center [439, 416] width 111 height 21
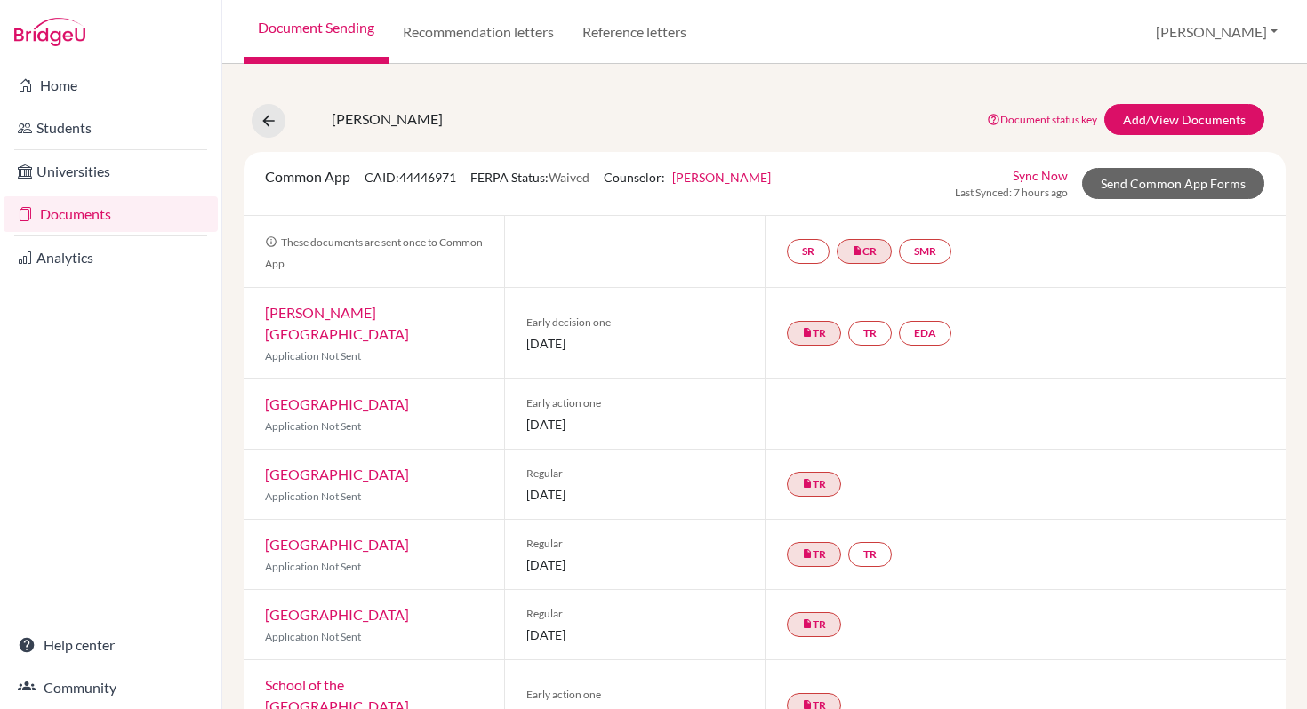
scroll to position [4, 0]
click at [1110, 118] on link "Add/View Documents" at bounding box center [1184, 118] width 160 height 31
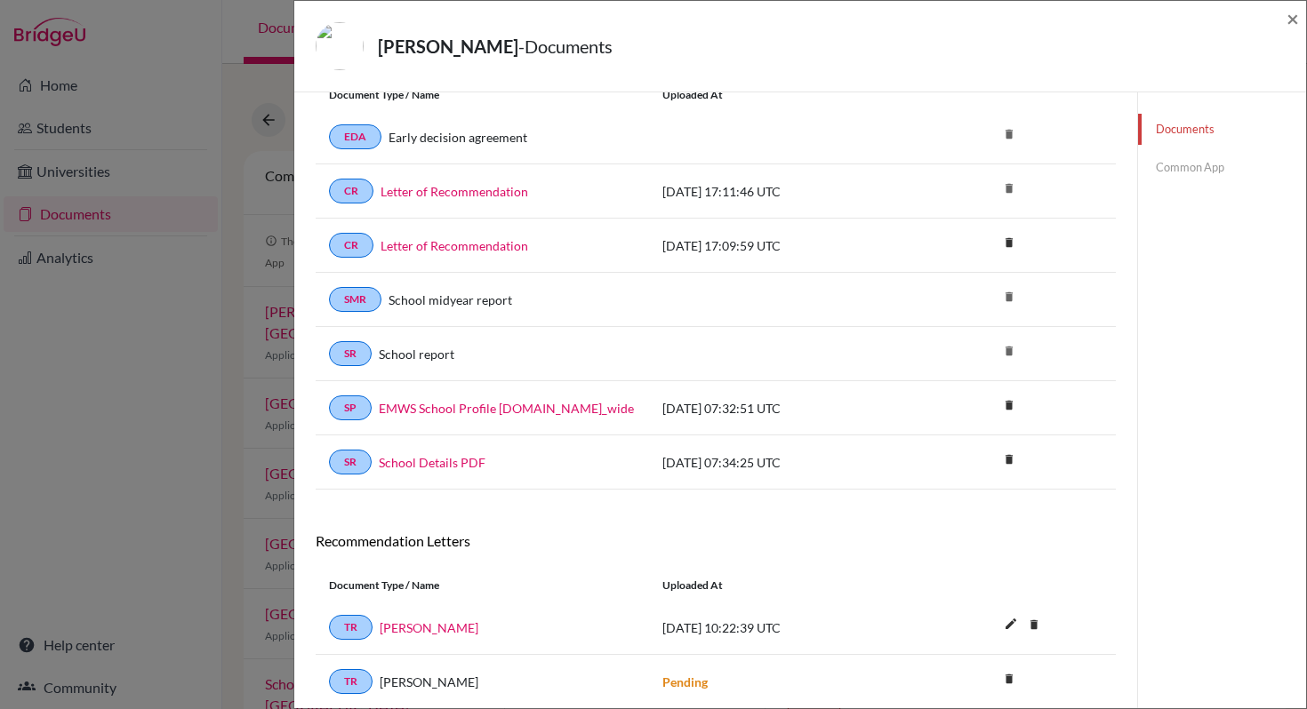
scroll to position [133, 0]
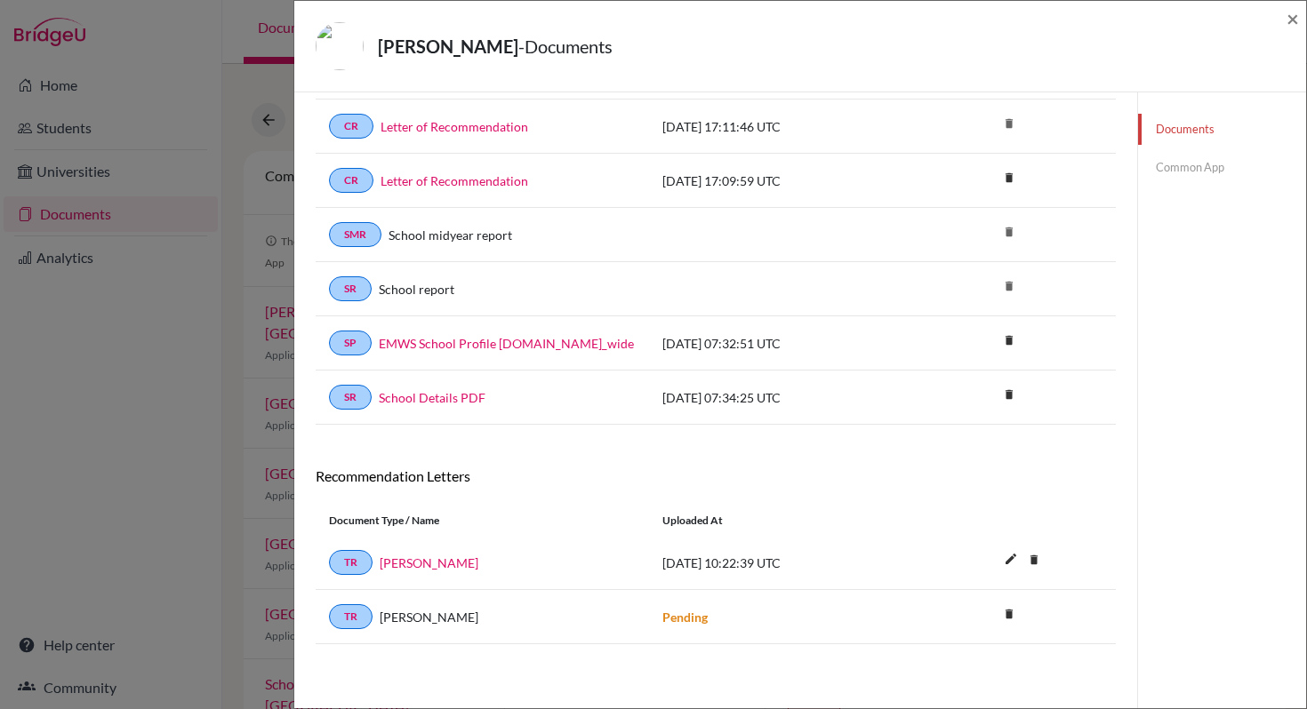
click at [1190, 172] on link "Common App" at bounding box center [1222, 167] width 168 height 31
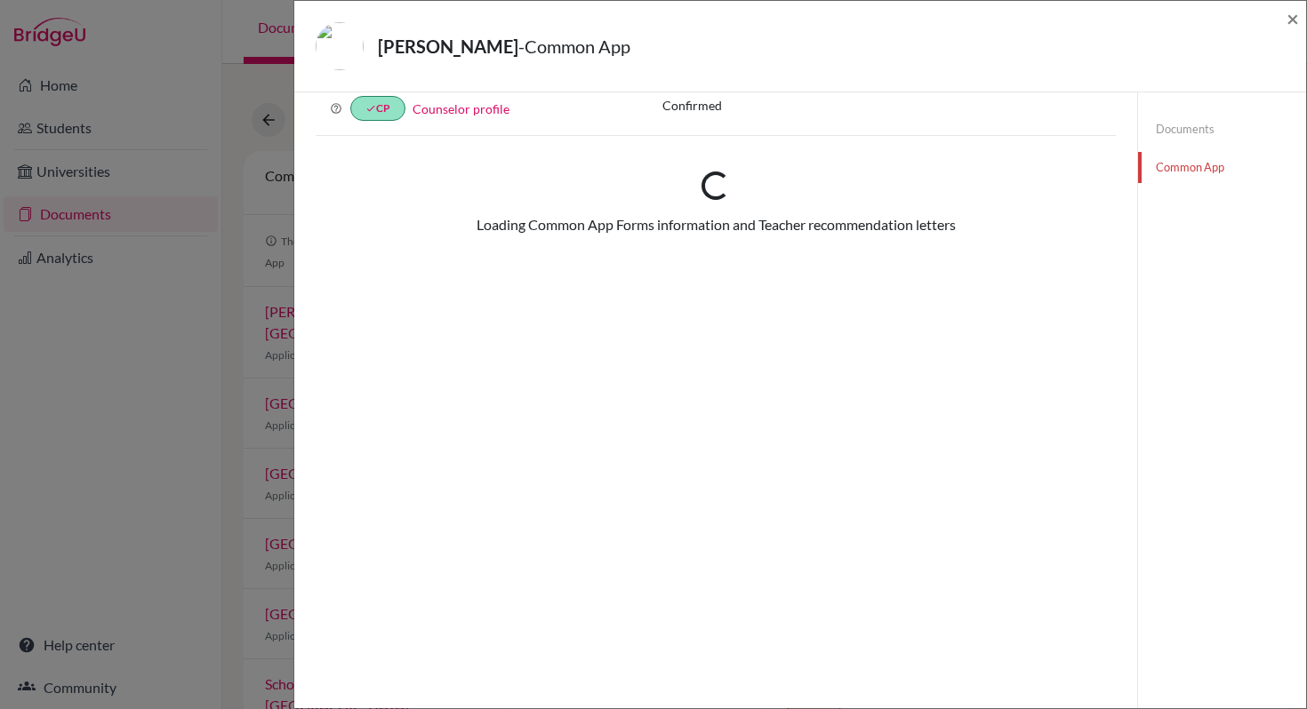
scroll to position [133, 0]
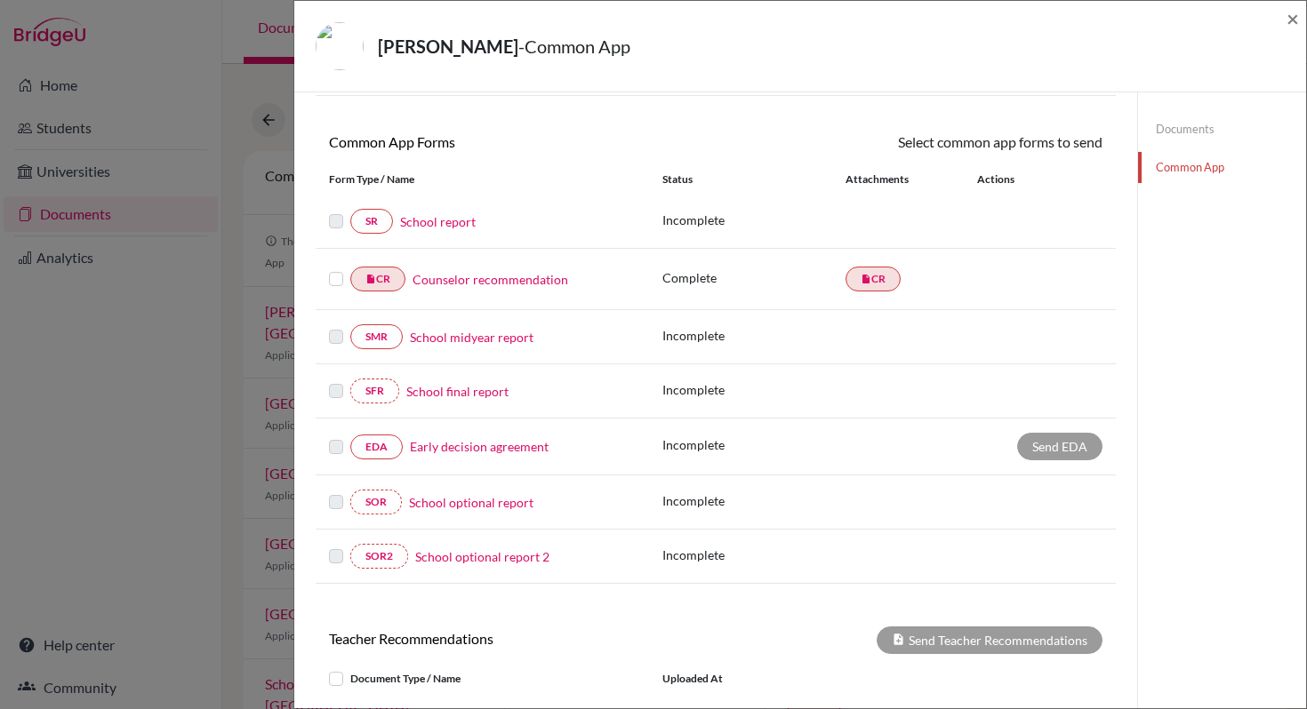
click at [500, 277] on link "Counselor recommendation" at bounding box center [490, 279] width 156 height 19
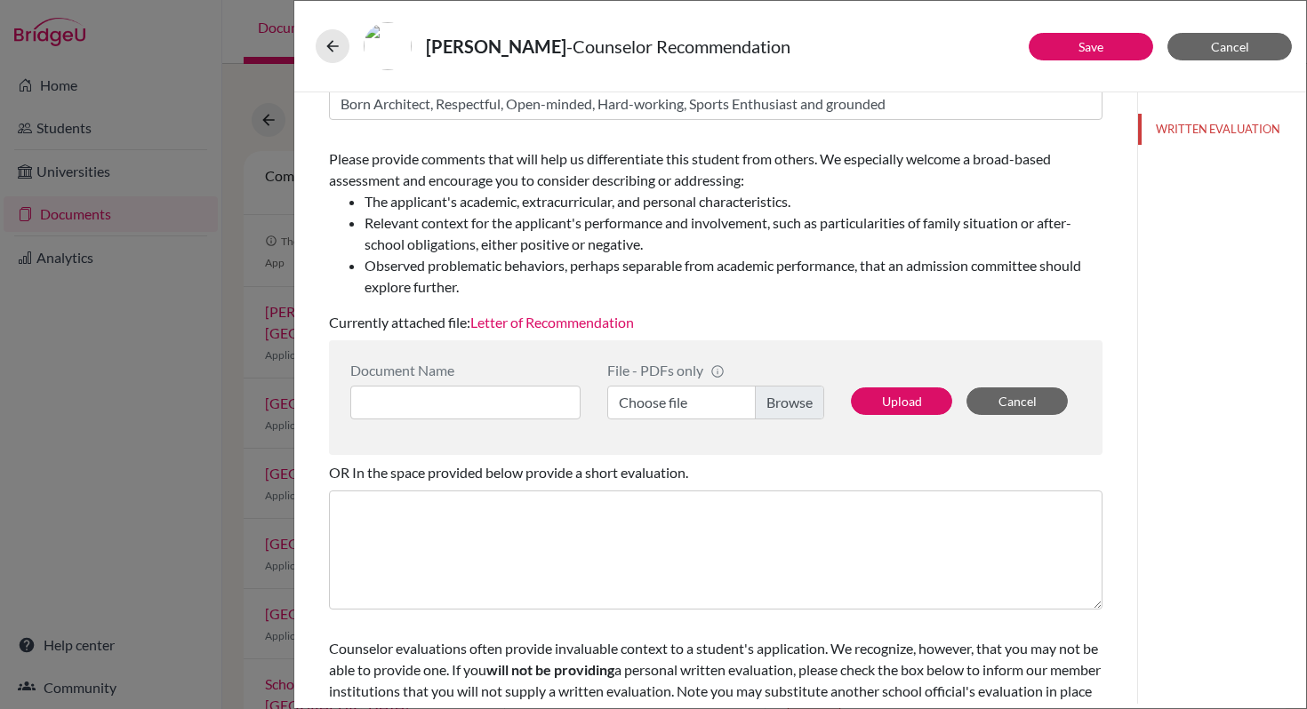
scroll to position [280, 0]
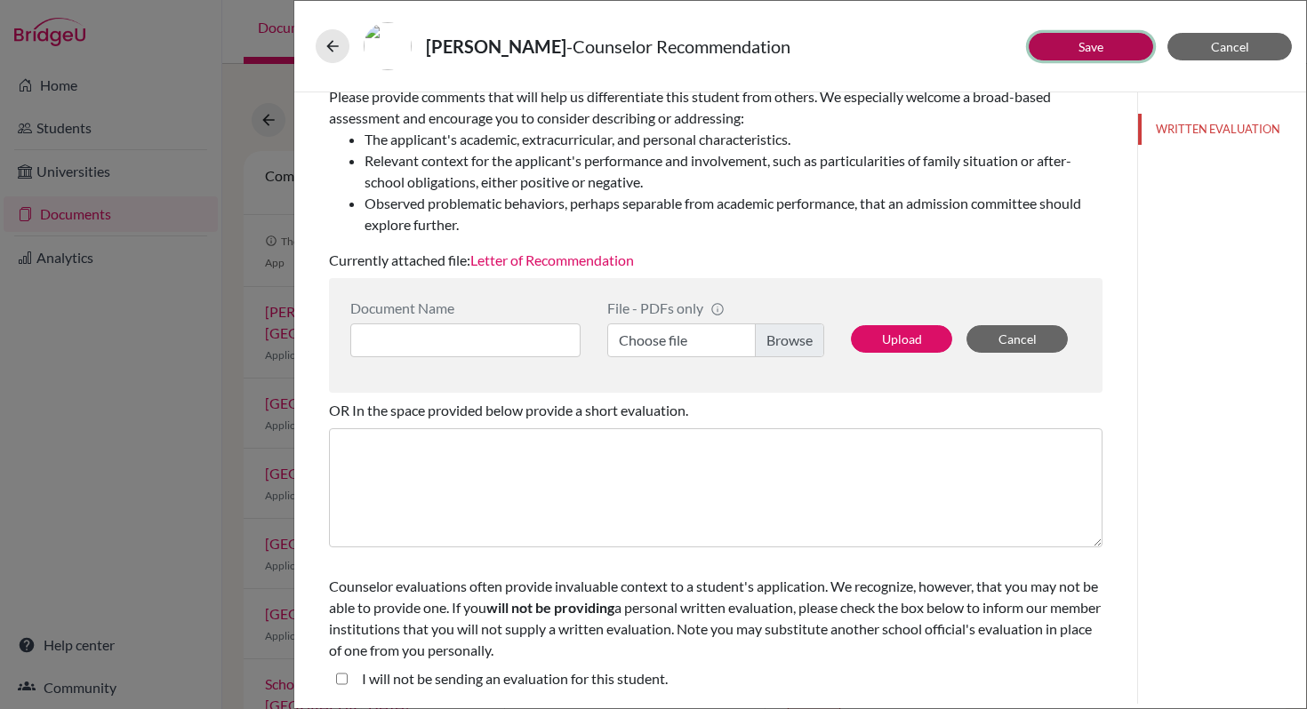
click at [1068, 57] on button "Save" at bounding box center [1090, 47] width 124 height 28
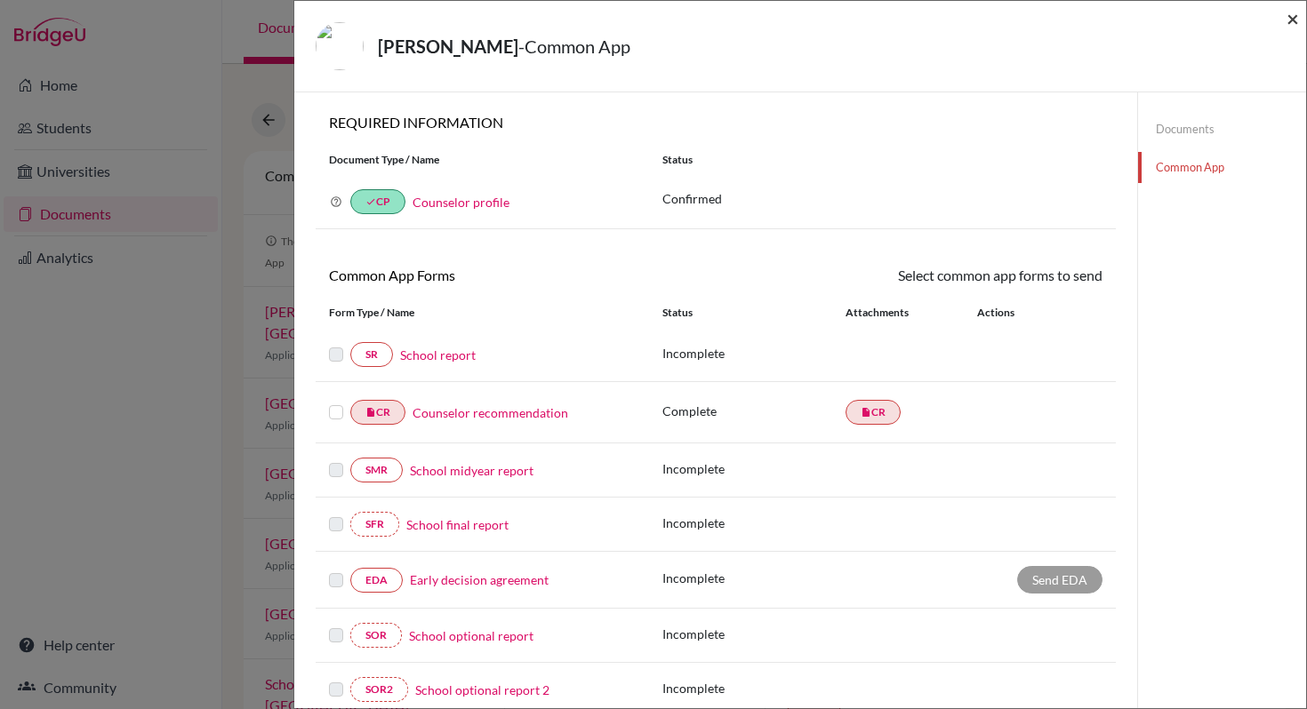
click at [1297, 20] on span "×" at bounding box center [1292, 18] width 12 height 26
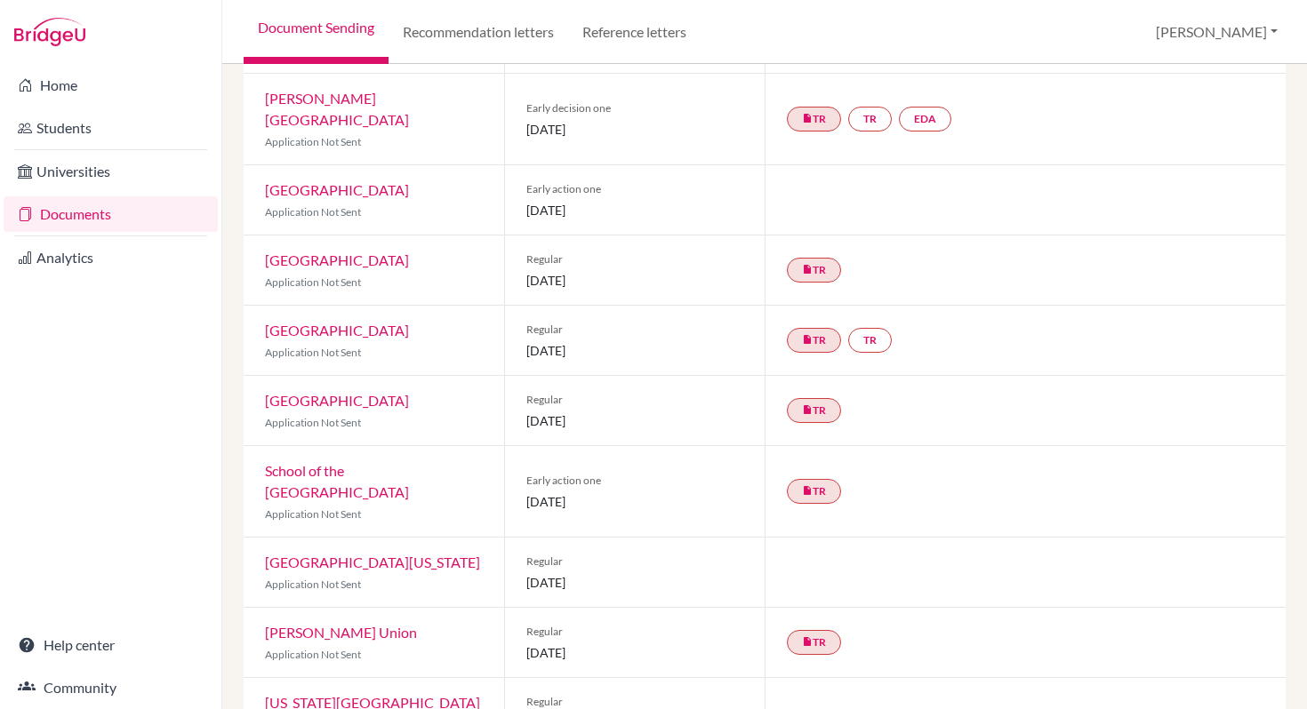
scroll to position [219, 0]
click at [376, 250] on link "[GEOGRAPHIC_DATA]" at bounding box center [337, 258] width 144 height 17
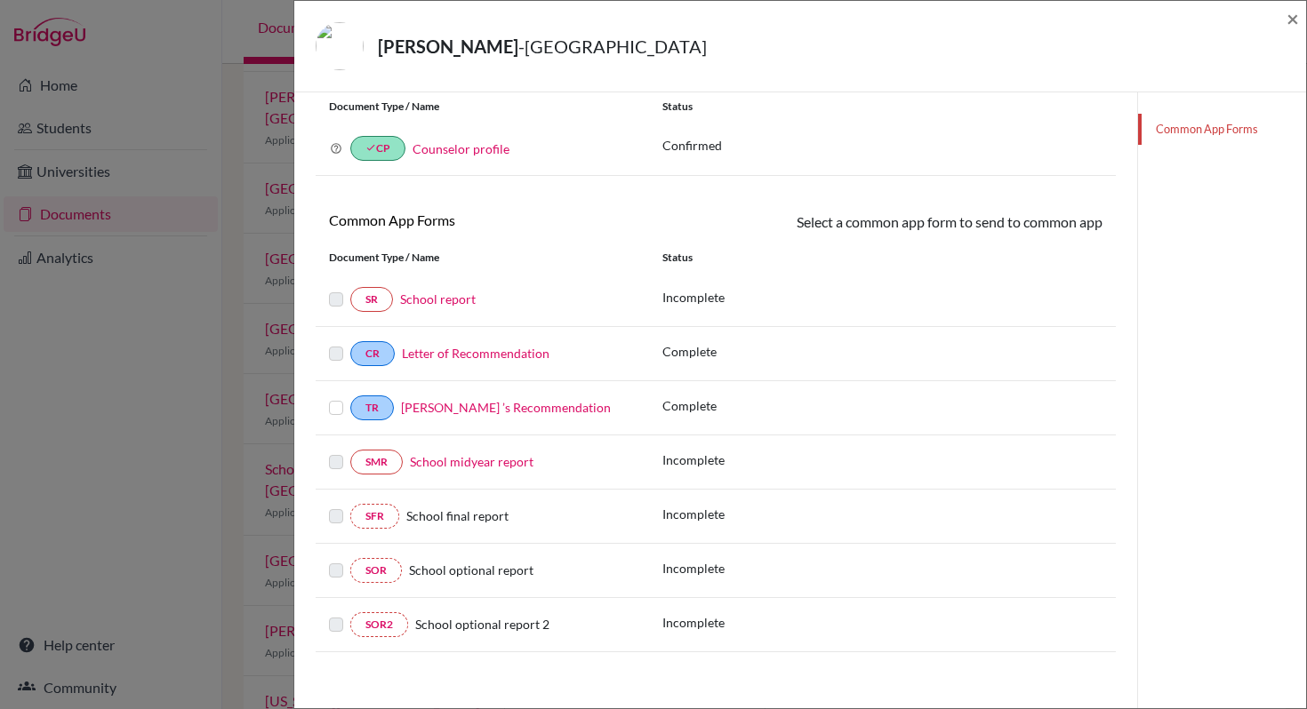
scroll to position [152, 0]
click at [538, 413] on link "Sukant Kadam ’s Recommendation" at bounding box center [506, 407] width 210 height 15
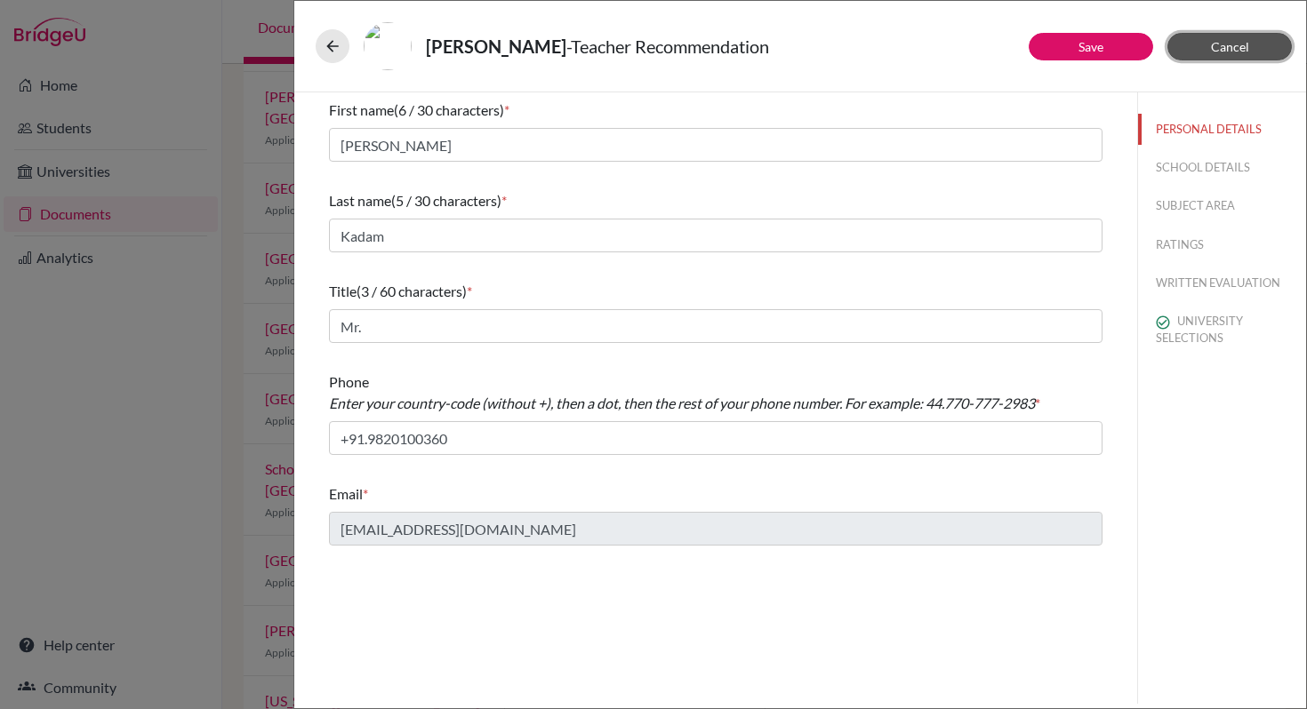
click at [1244, 47] on span "Cancel" at bounding box center [1230, 46] width 38 height 15
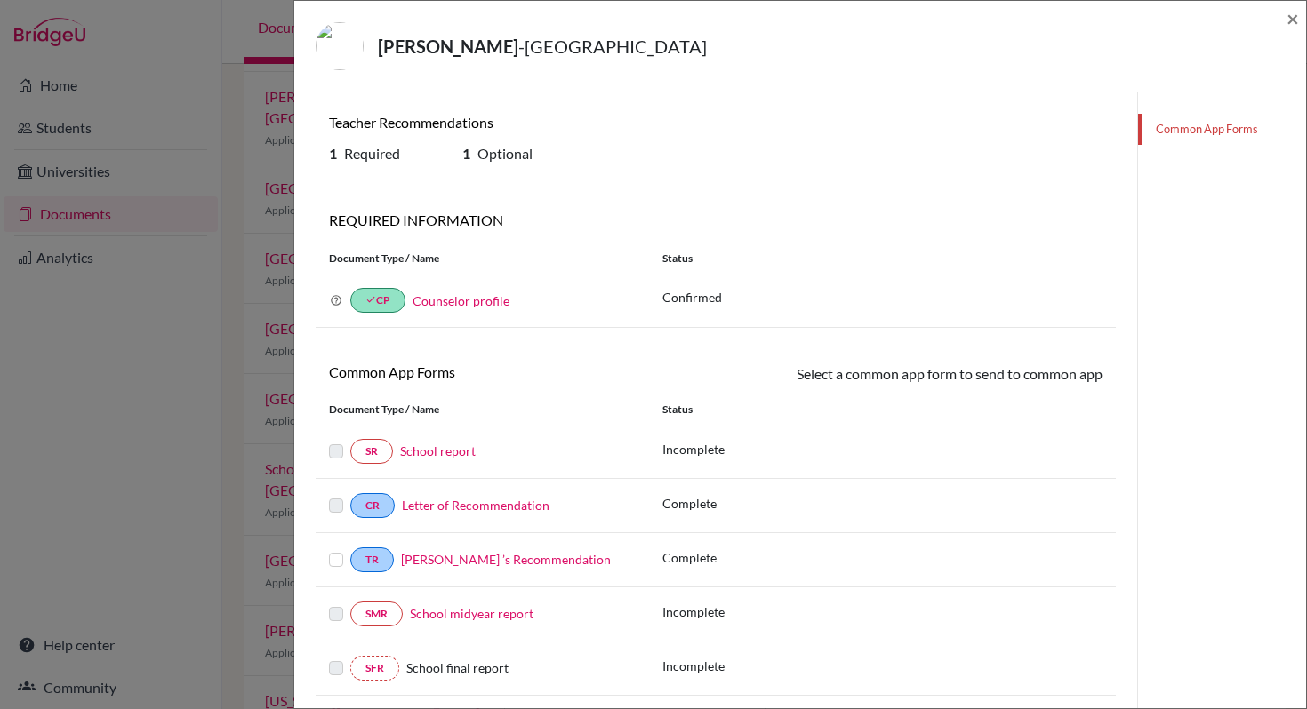
scroll to position [160, 0]
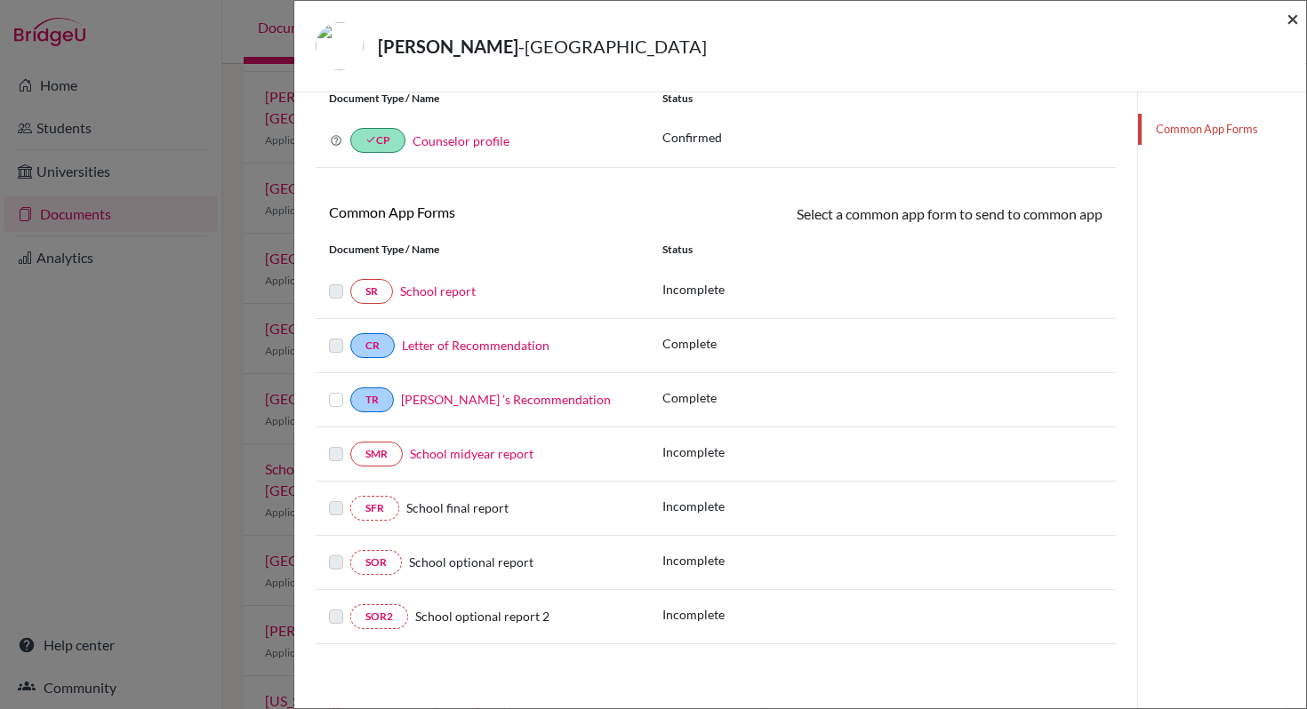
click at [1297, 19] on span "×" at bounding box center [1292, 18] width 12 height 26
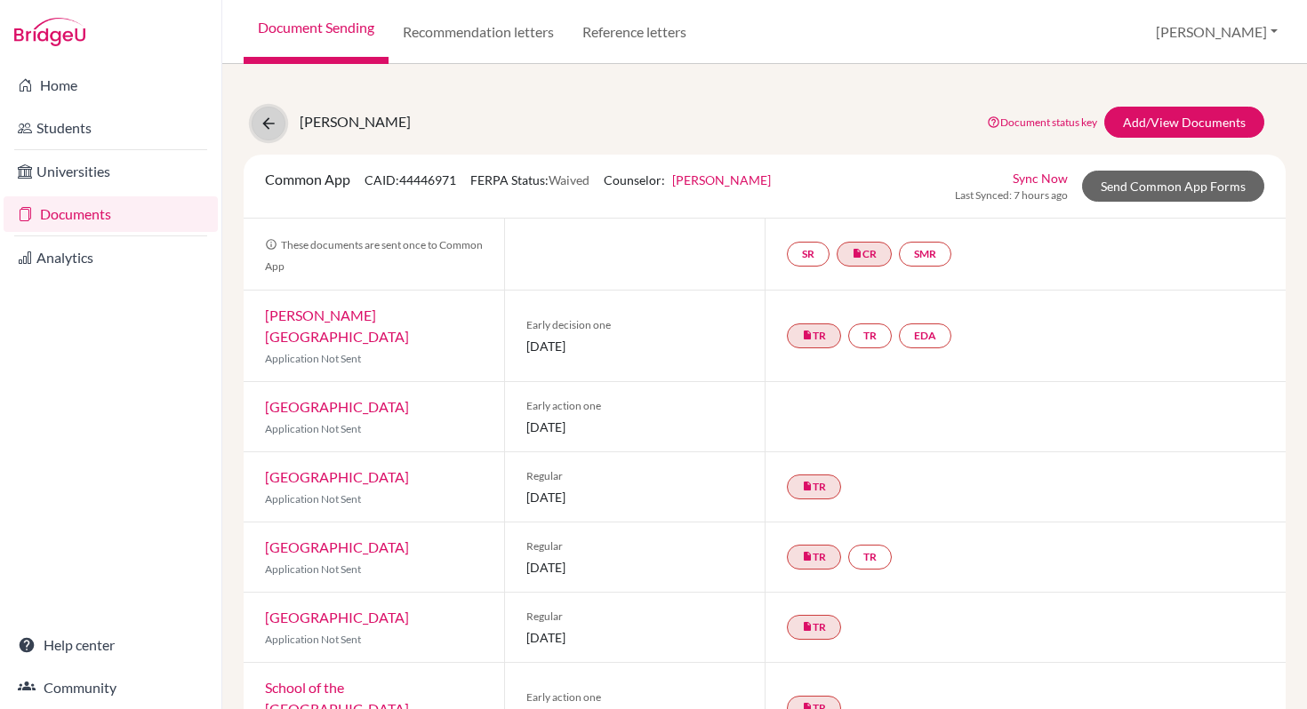
click at [272, 122] on icon at bounding box center [269, 124] width 18 height 18
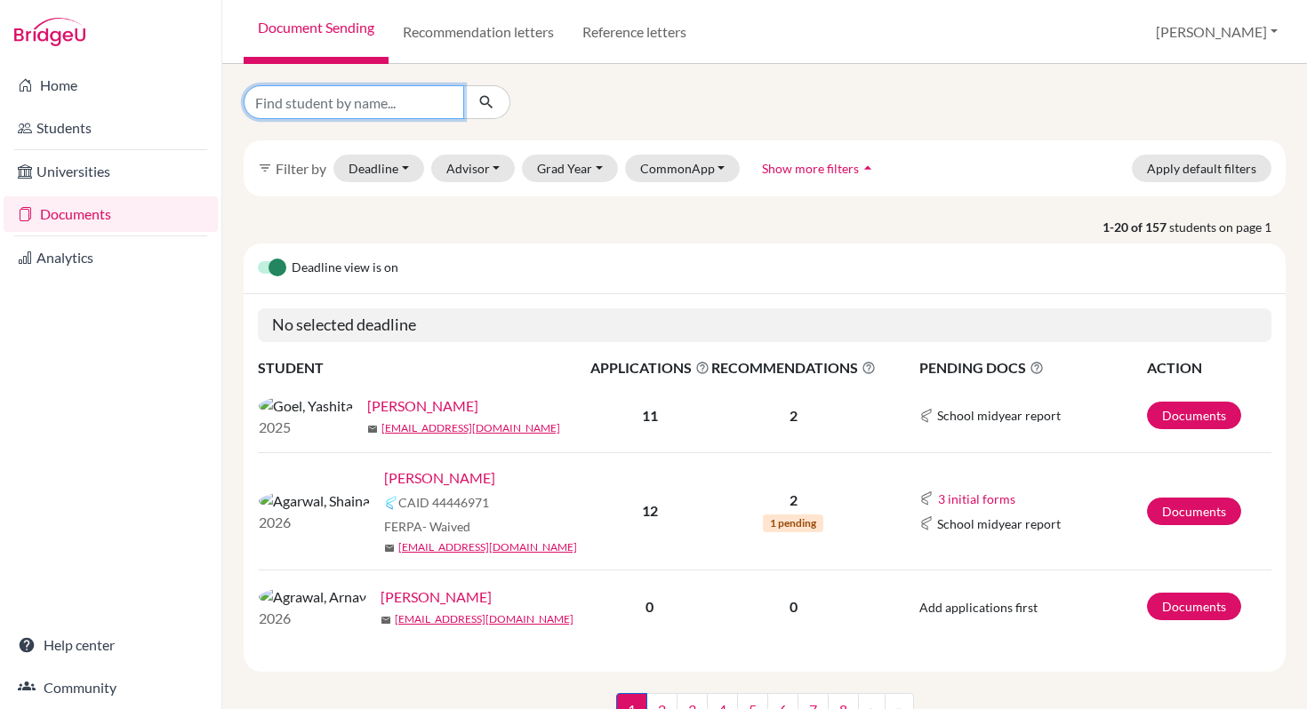
click at [337, 108] on input "Find student by name..." at bounding box center [354, 102] width 220 height 34
type input "Anindtha"
click button "submit" at bounding box center [486, 102] width 47 height 34
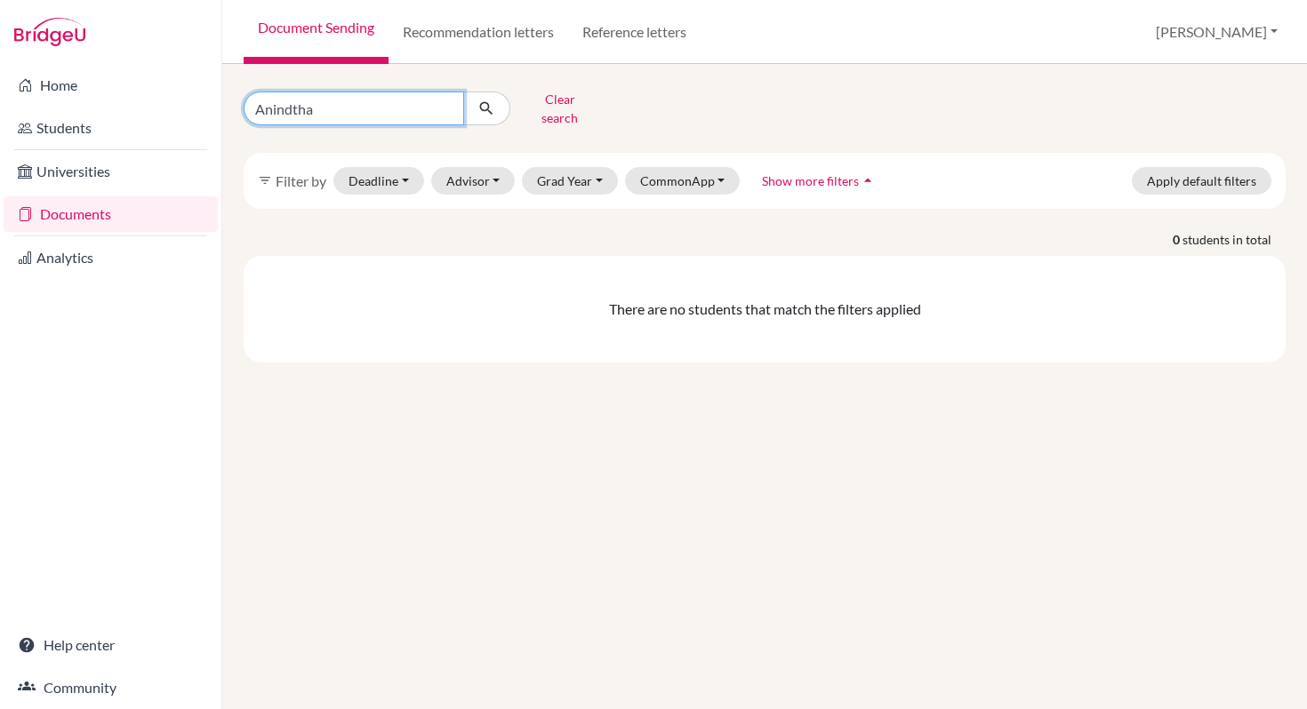
click at [356, 108] on input "Anindtha" at bounding box center [354, 109] width 220 height 34
type input "Aninditha"
click at [499, 104] on button "submit" at bounding box center [486, 109] width 47 height 34
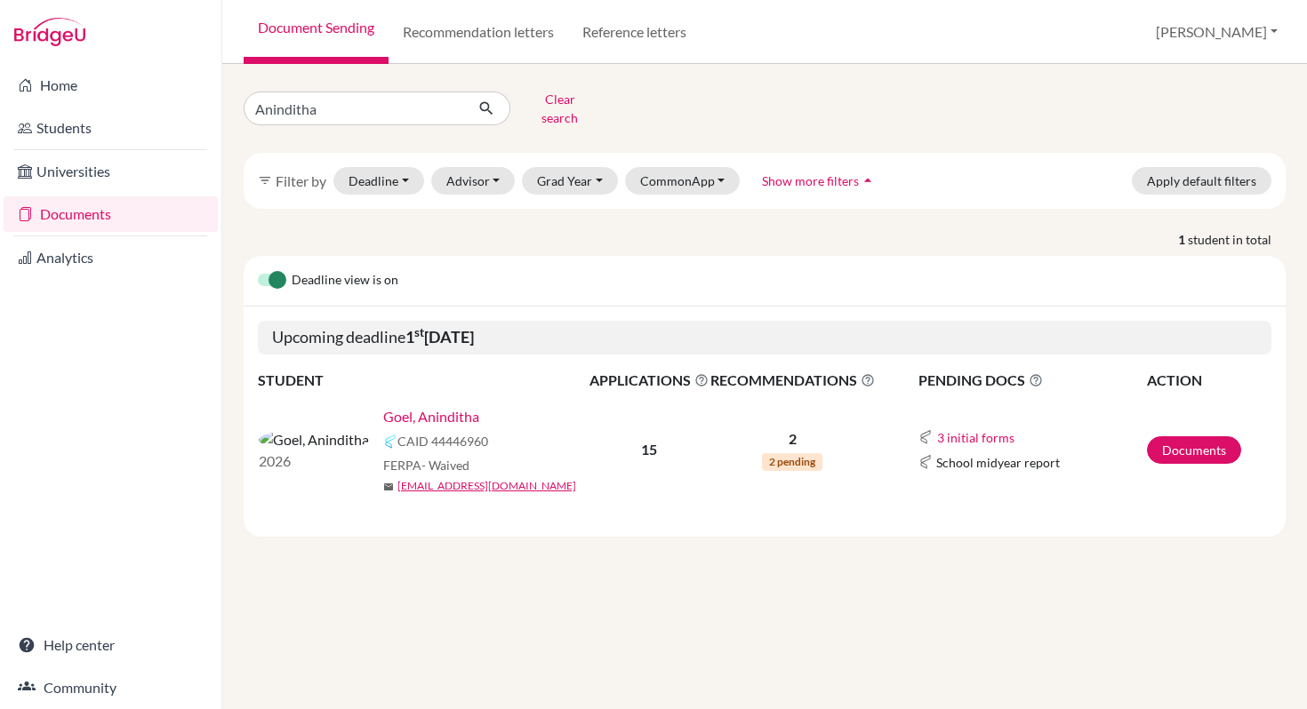
click at [383, 406] on link "Goel, Aninditha" at bounding box center [431, 416] width 96 height 21
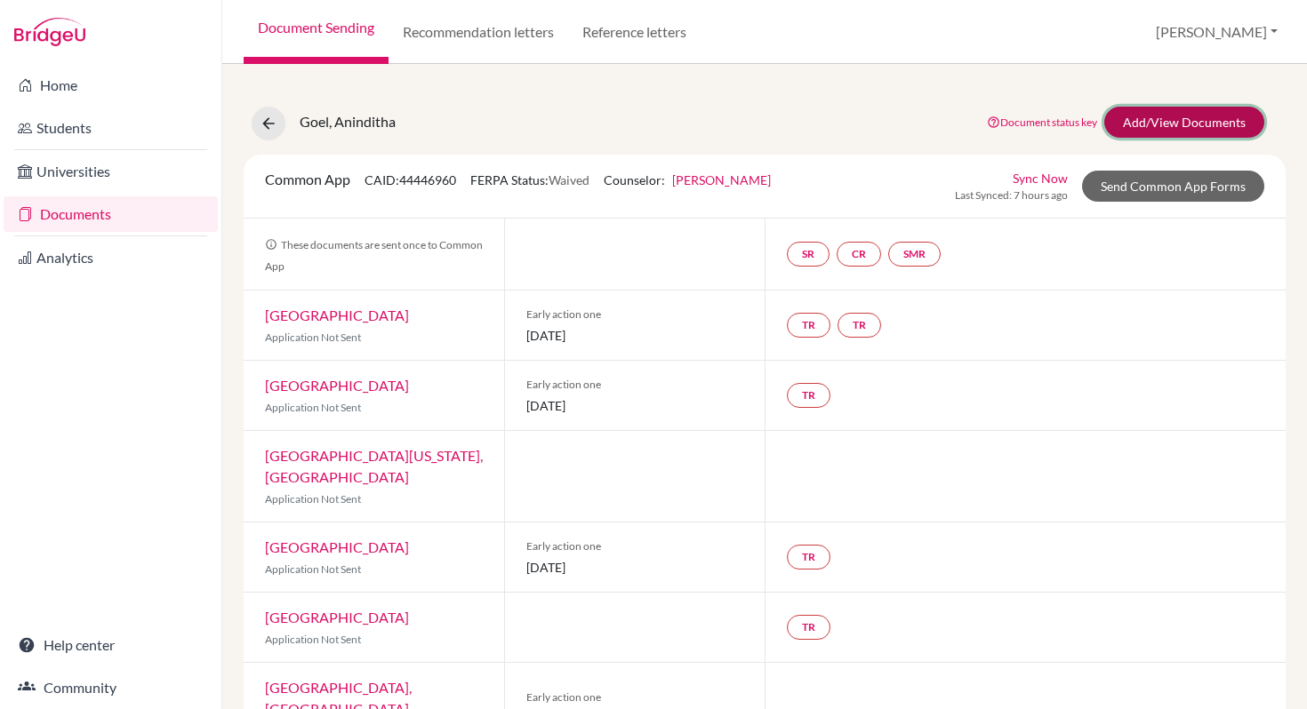
click at [1123, 127] on link "Add/View Documents" at bounding box center [1184, 122] width 160 height 31
